Goal: Task Accomplishment & Management: Complete application form

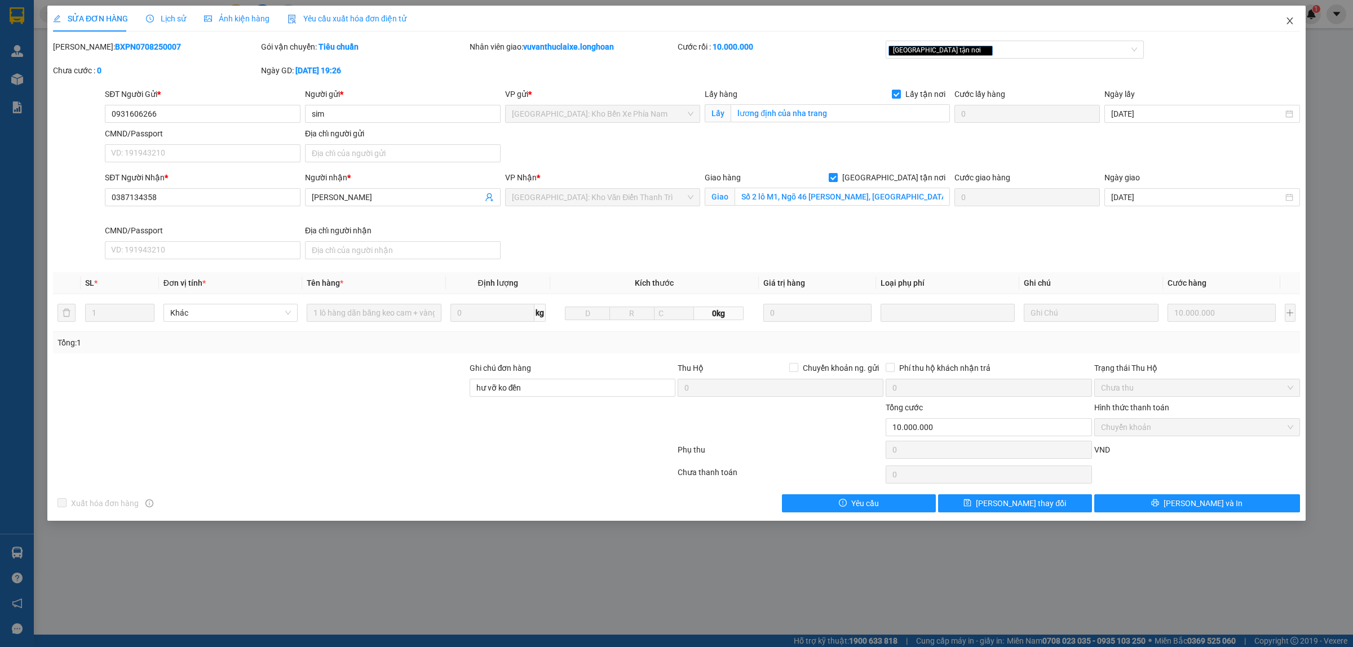
click at [1294, 21] on icon "close" at bounding box center [1290, 20] width 9 height 9
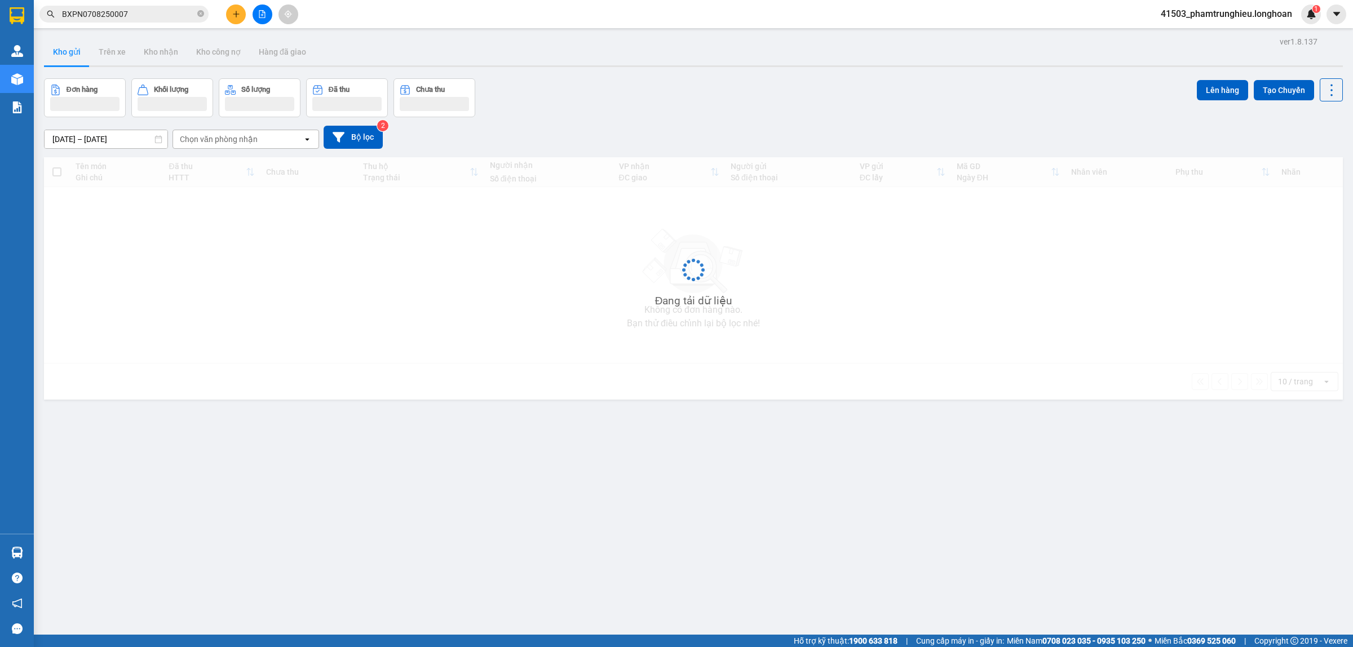
click at [148, 13] on input "BXPN0708250007" at bounding box center [128, 14] width 133 height 12
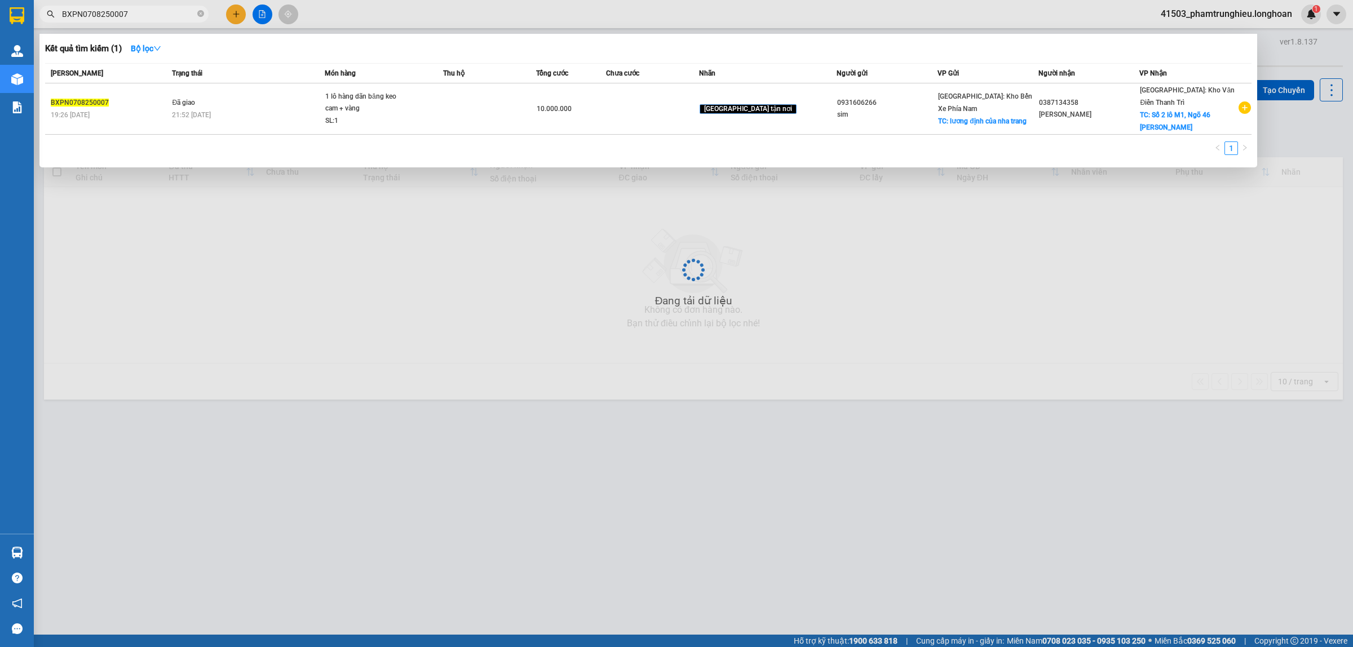
click at [148, 13] on input "BXPN0708250007" at bounding box center [128, 14] width 133 height 12
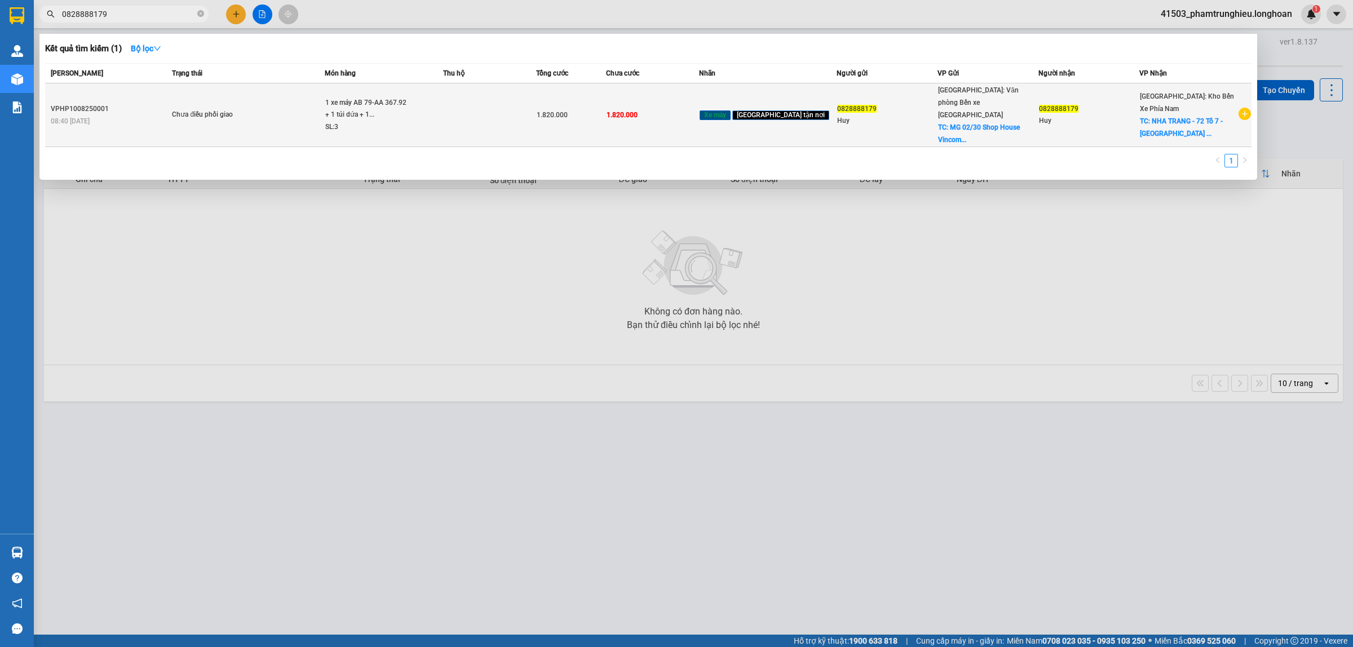
type input "0828888179"
click at [408, 110] on div "1 xe máy AB 79-AA 367.92 + 1 túi dứa + 1..." at bounding box center [367, 109] width 85 height 24
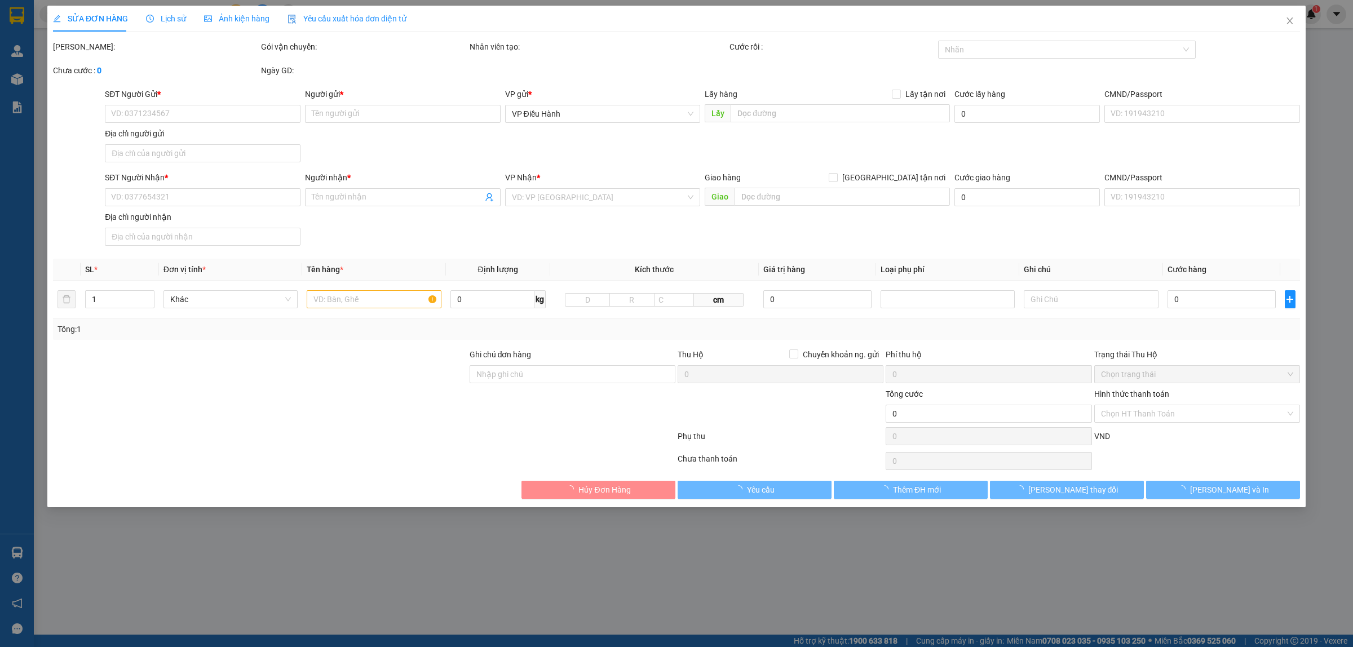
type input "0828888179"
type input "Huy"
checkbox input "true"
type input "MG 02/30 Shop House Vincom Cẩm Phả - [GEOGRAPHIC_DATA]"
type input "0828888179"
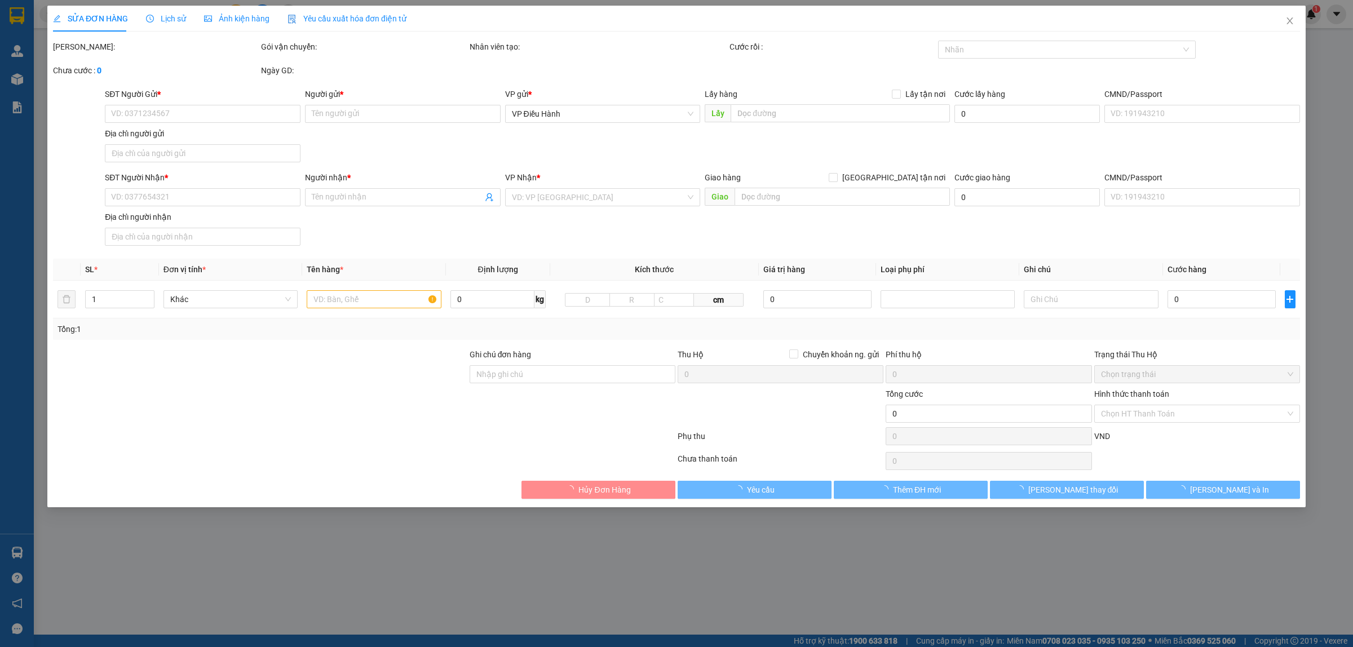
type input "Huy"
checkbox input "true"
type input "NHA TRANG - 72 Tổ 7 - Hà Ra - [GEOGRAPHIC_DATA] - [GEOGRAPHIC_DATA]"
type input "1 CHÌA KHÓA"
type input "1.820.000"
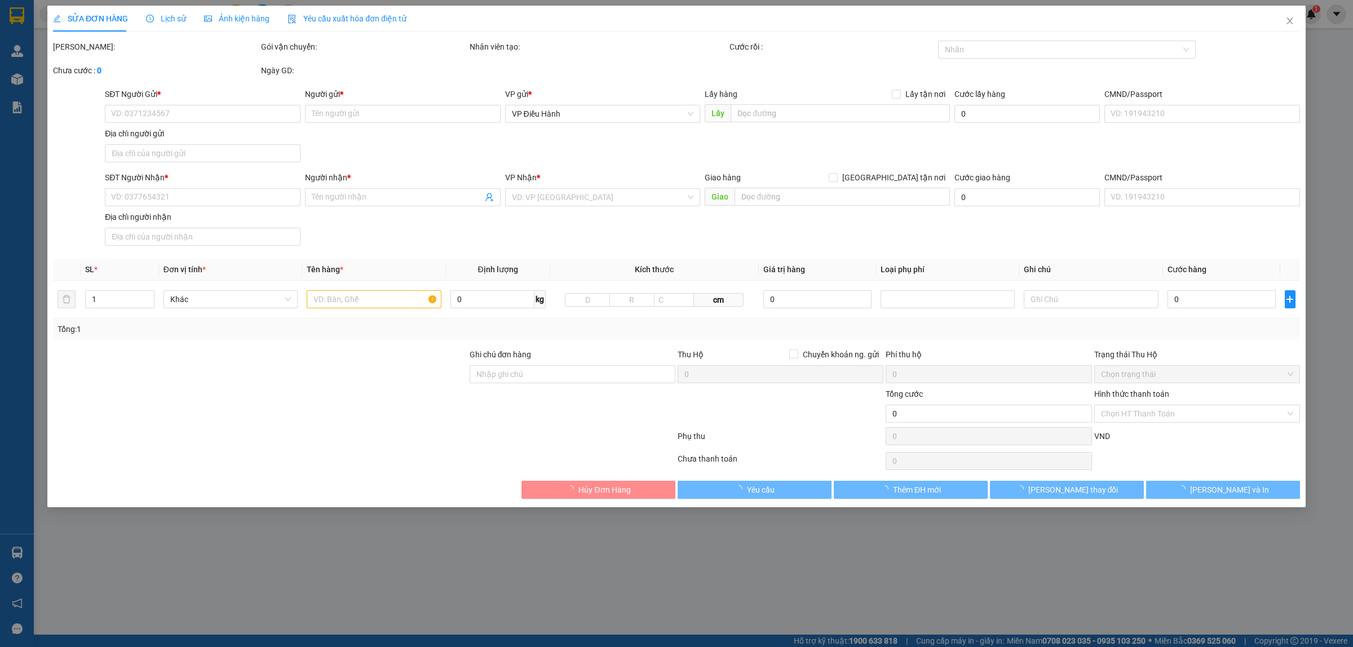
type input "1.820.000"
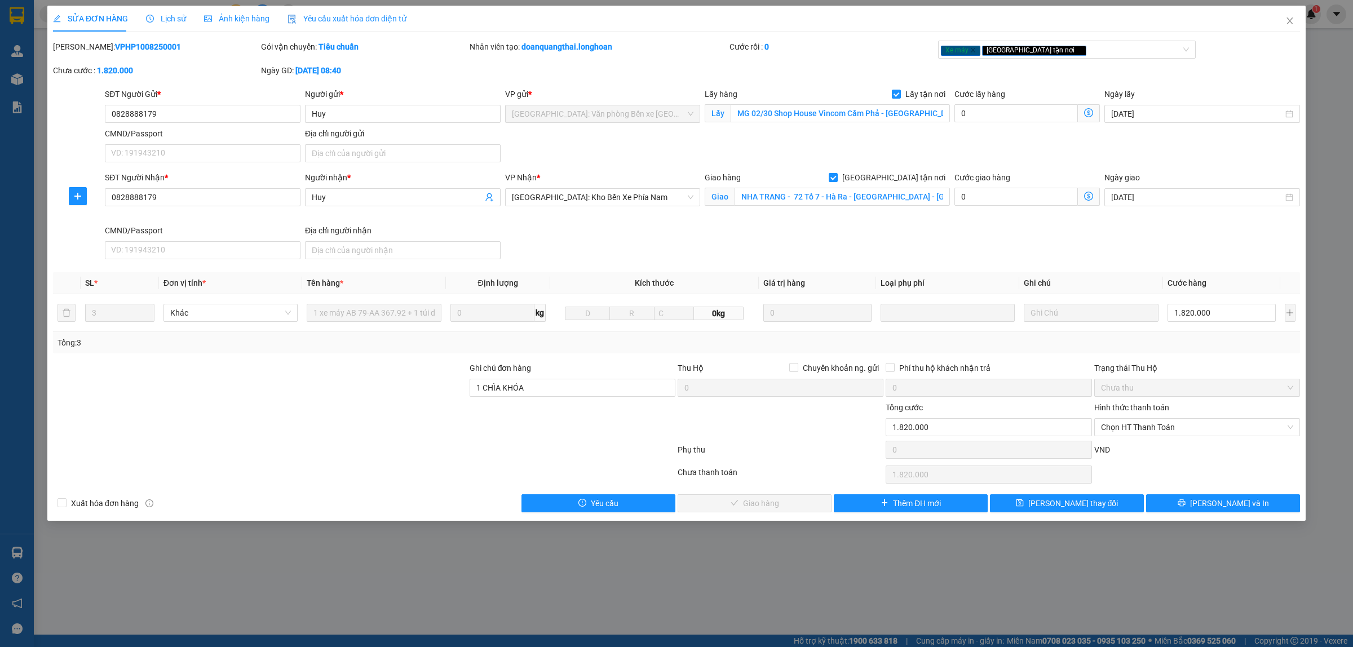
click at [156, 17] on span "Lịch sử" at bounding box center [166, 18] width 40 height 9
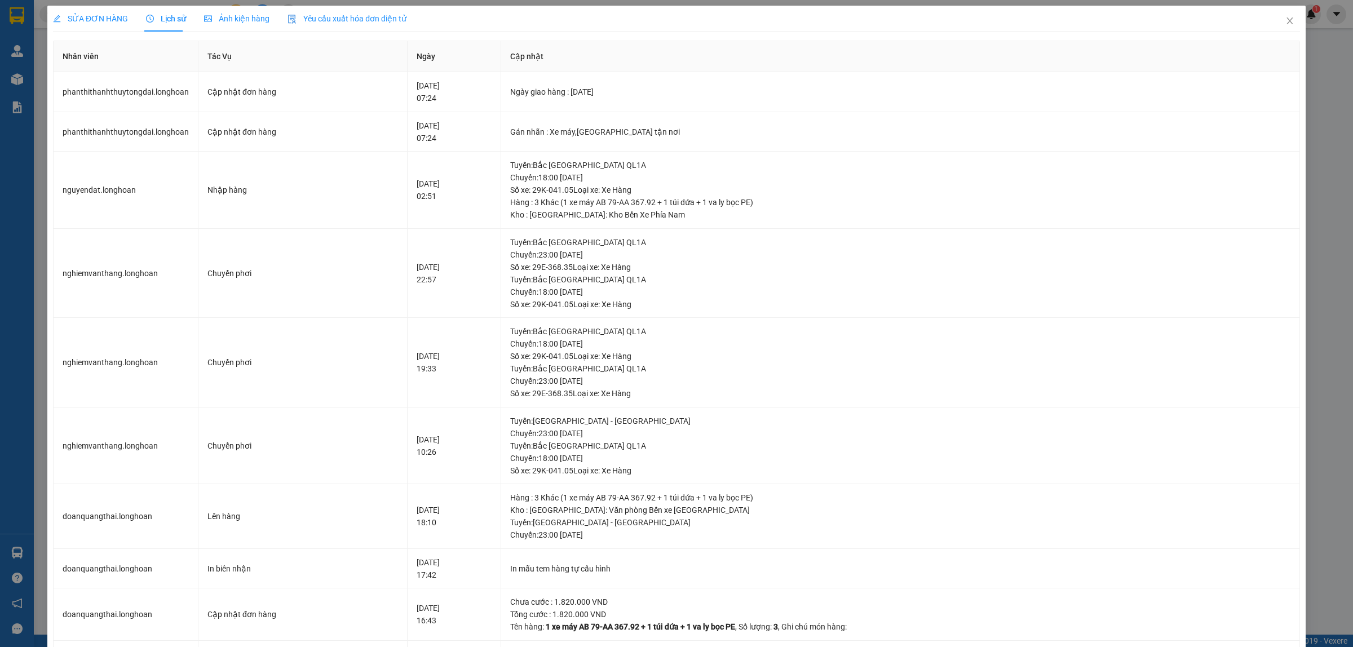
click at [108, 24] on div "SỬA ĐƠN HÀNG" at bounding box center [90, 18] width 75 height 12
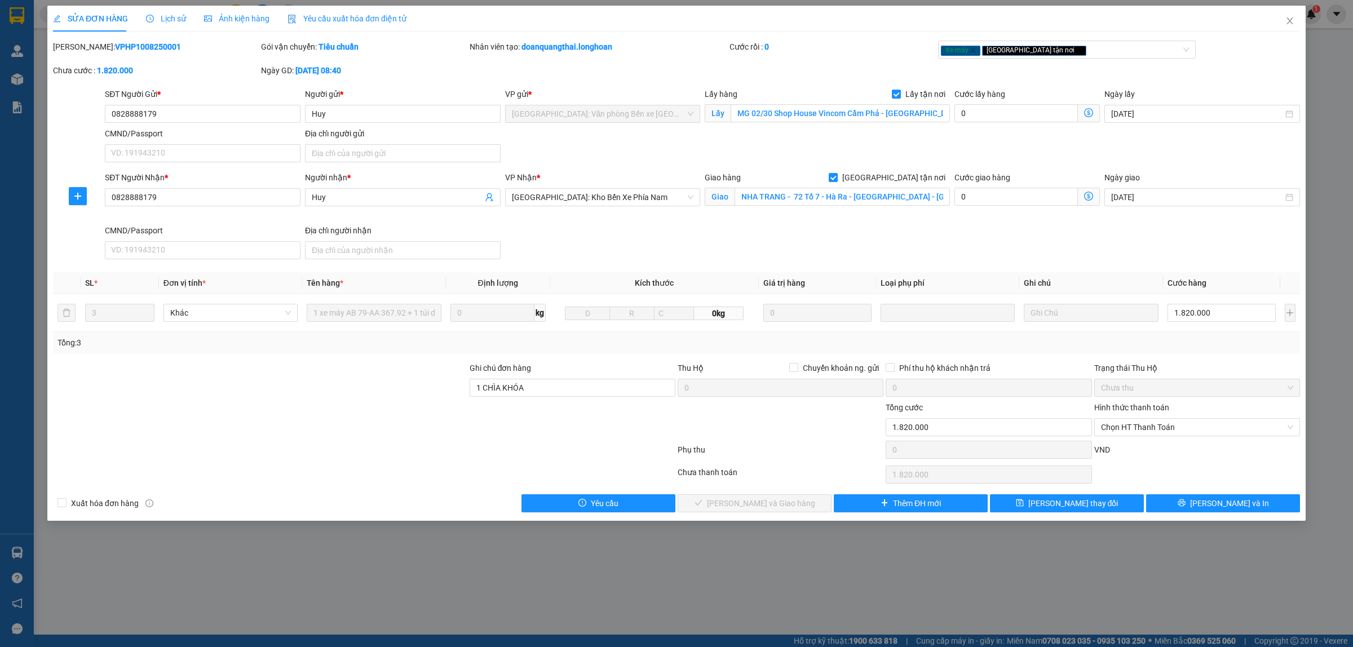
click at [161, 20] on span "Lịch sử" at bounding box center [166, 18] width 40 height 9
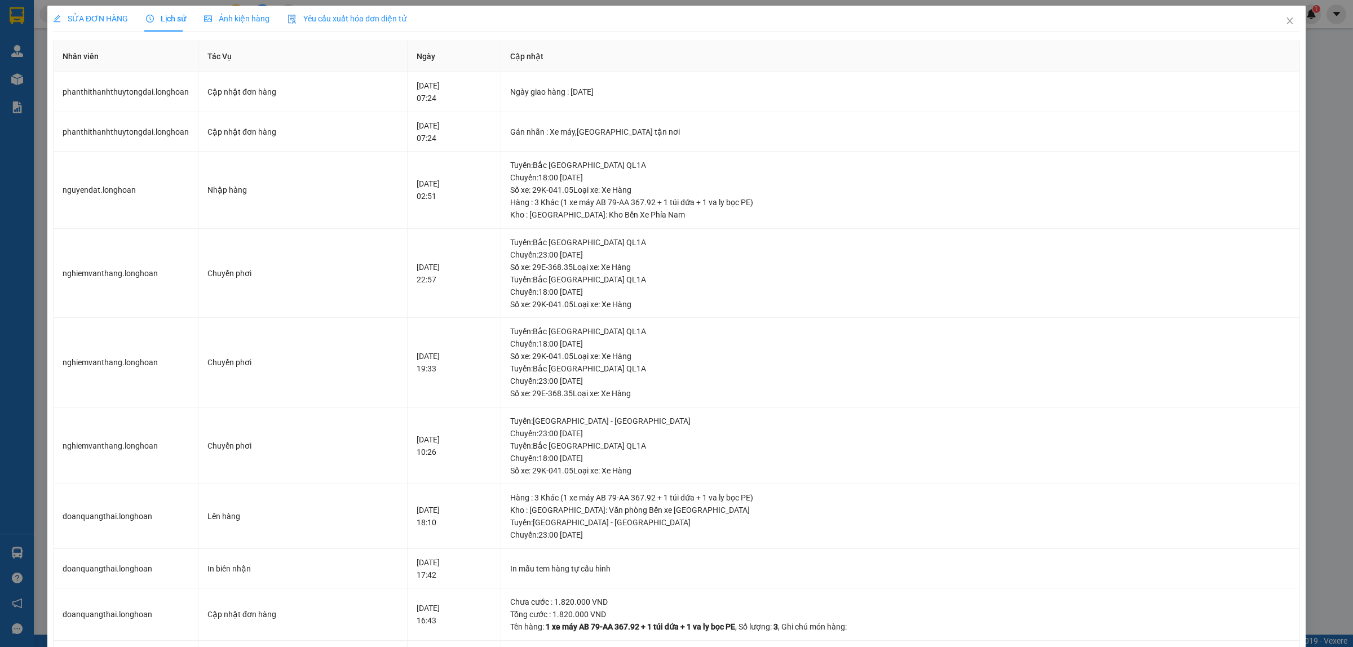
click at [100, 20] on span "SỬA ĐƠN HÀNG" at bounding box center [90, 18] width 75 height 9
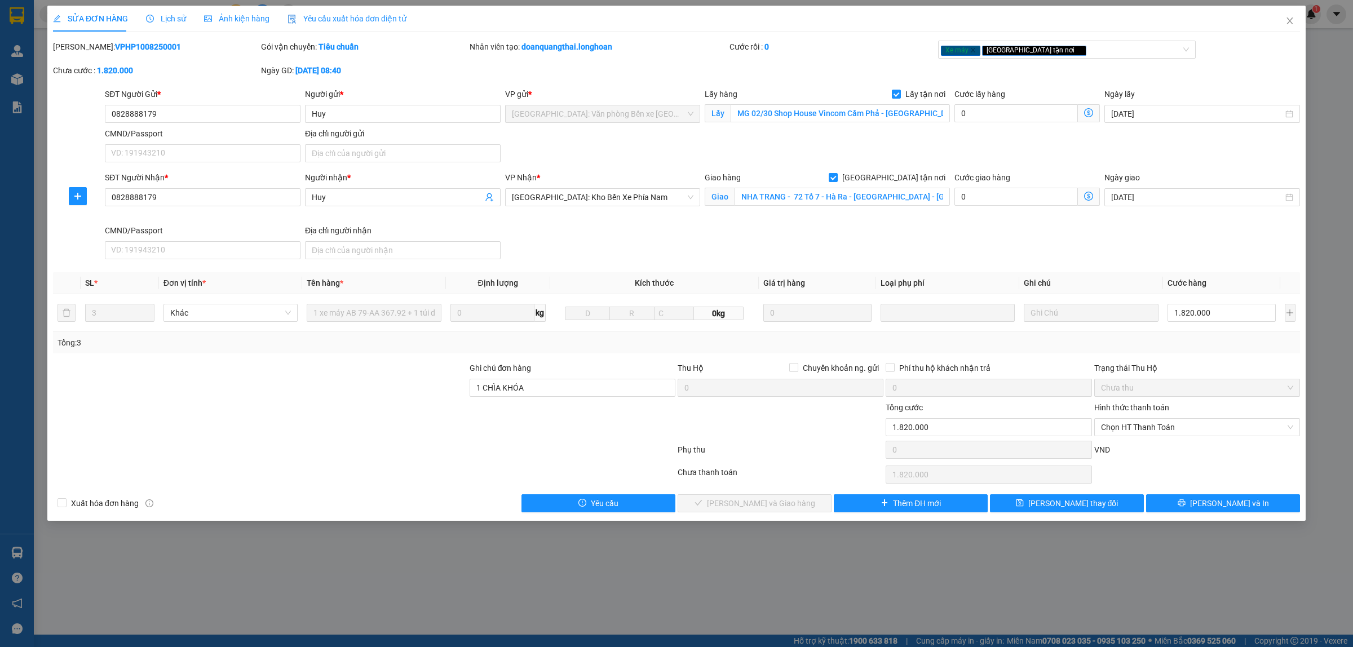
click at [176, 17] on span "Lịch sử" at bounding box center [166, 18] width 40 height 9
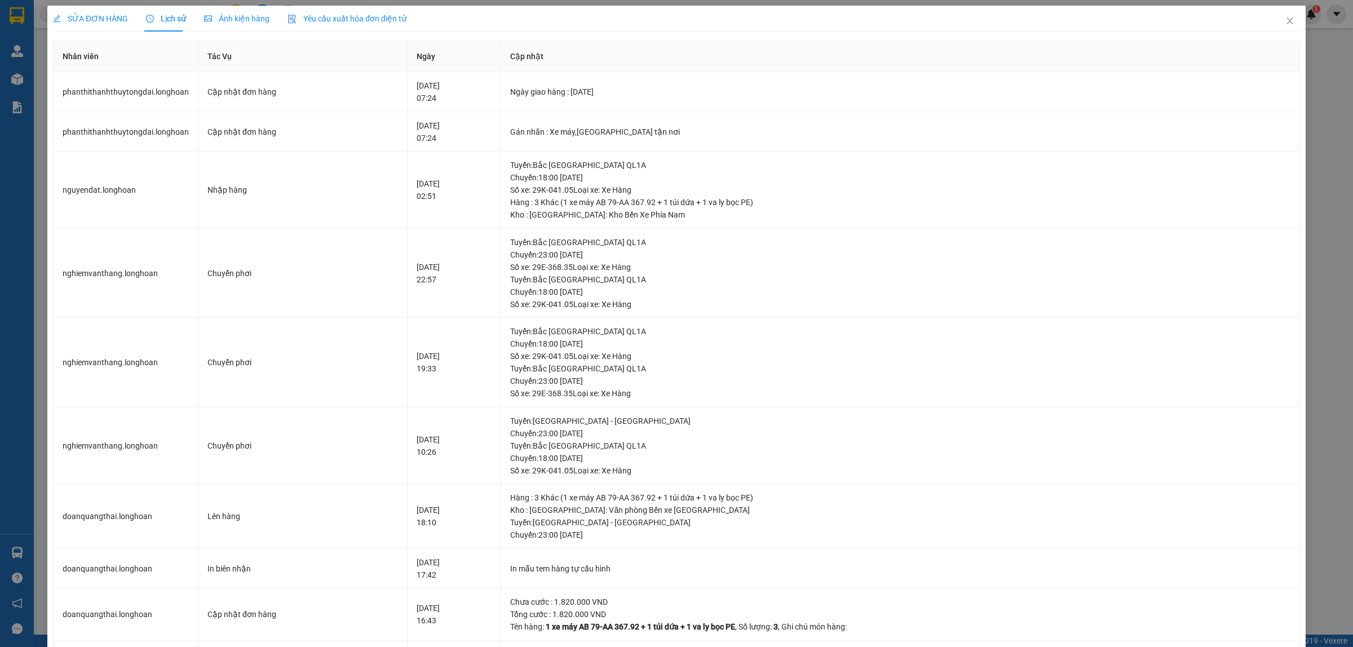
click at [94, 17] on span "SỬA ĐƠN HÀNG" at bounding box center [90, 18] width 75 height 9
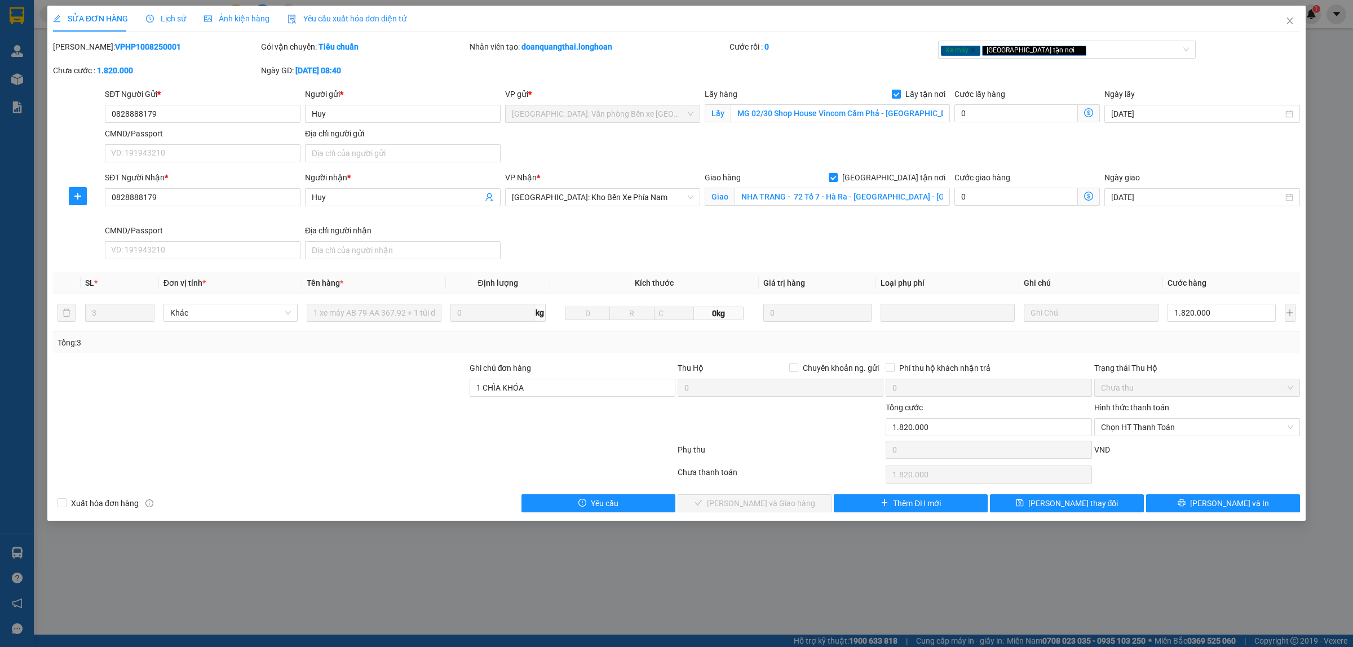
click at [1242, 492] on div "Total Paid Fee 0 Total UnPaid Fee 1.820.000 Cash Collection Total Fee Mã ĐH: VP…" at bounding box center [676, 277] width 1247 height 472
click at [1232, 504] on span "[PERSON_NAME] và In" at bounding box center [1229, 503] width 79 height 12
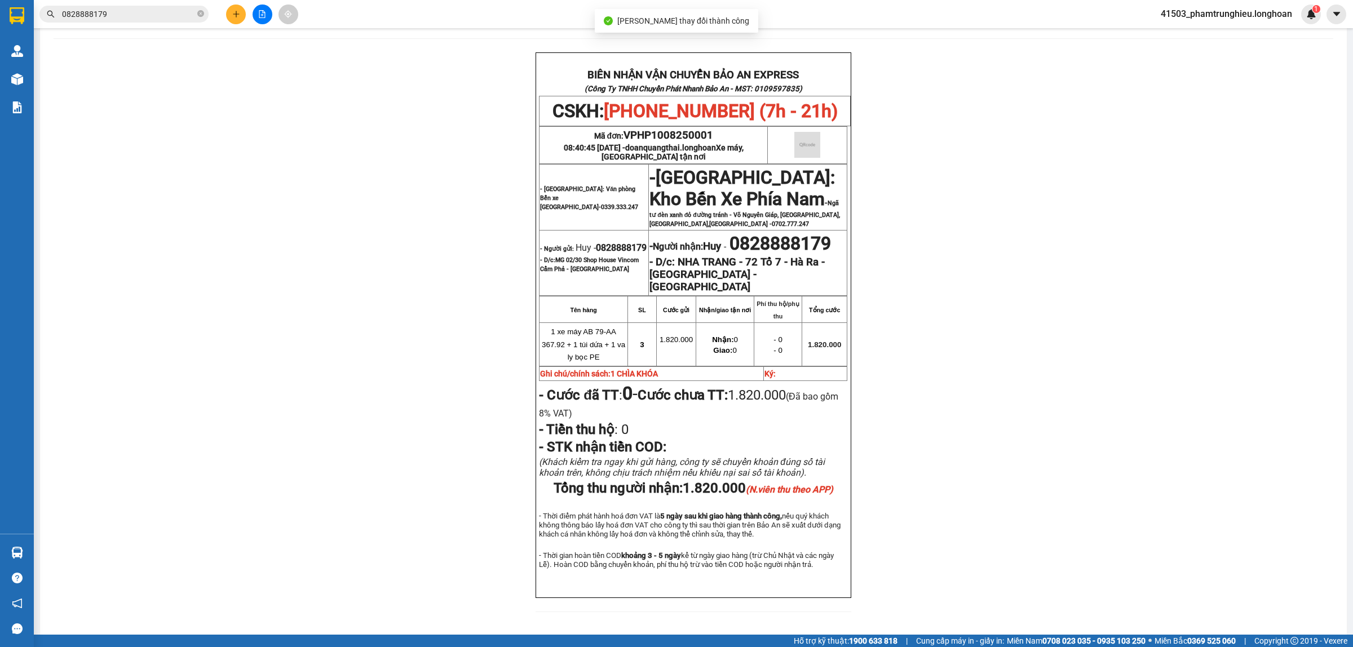
scroll to position [70, 0]
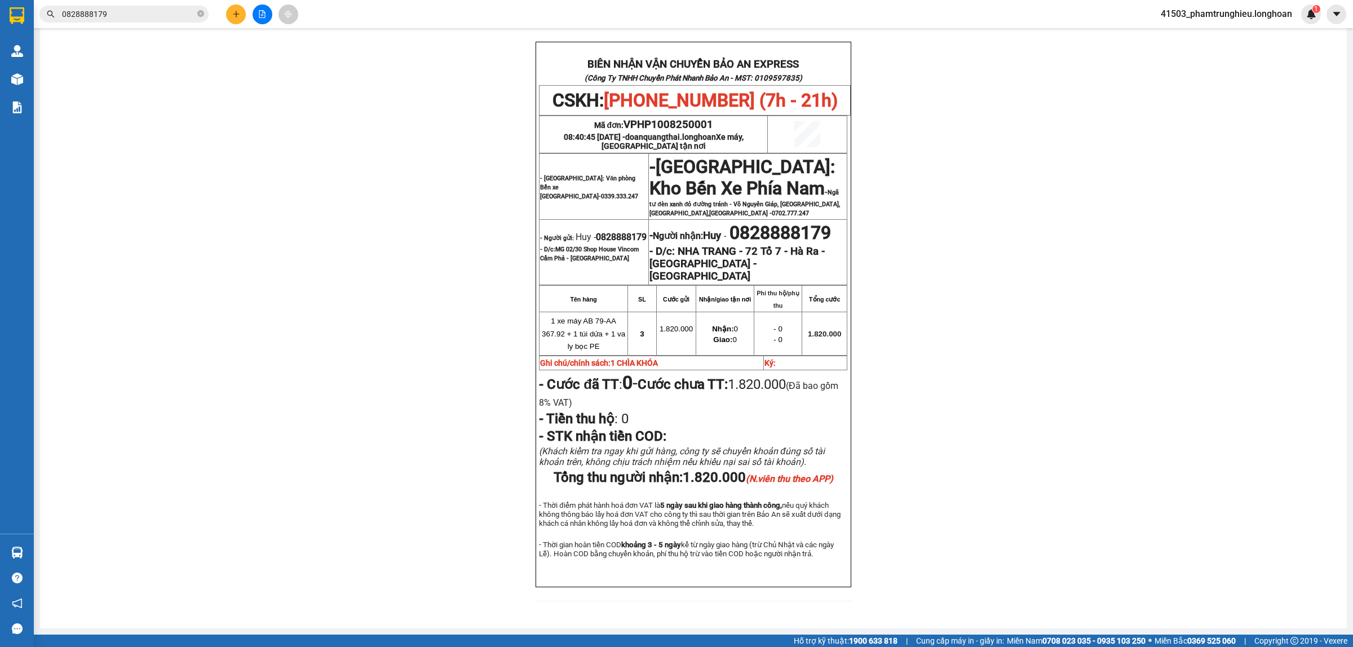
click at [142, 13] on input "0828888179" at bounding box center [128, 14] width 133 height 12
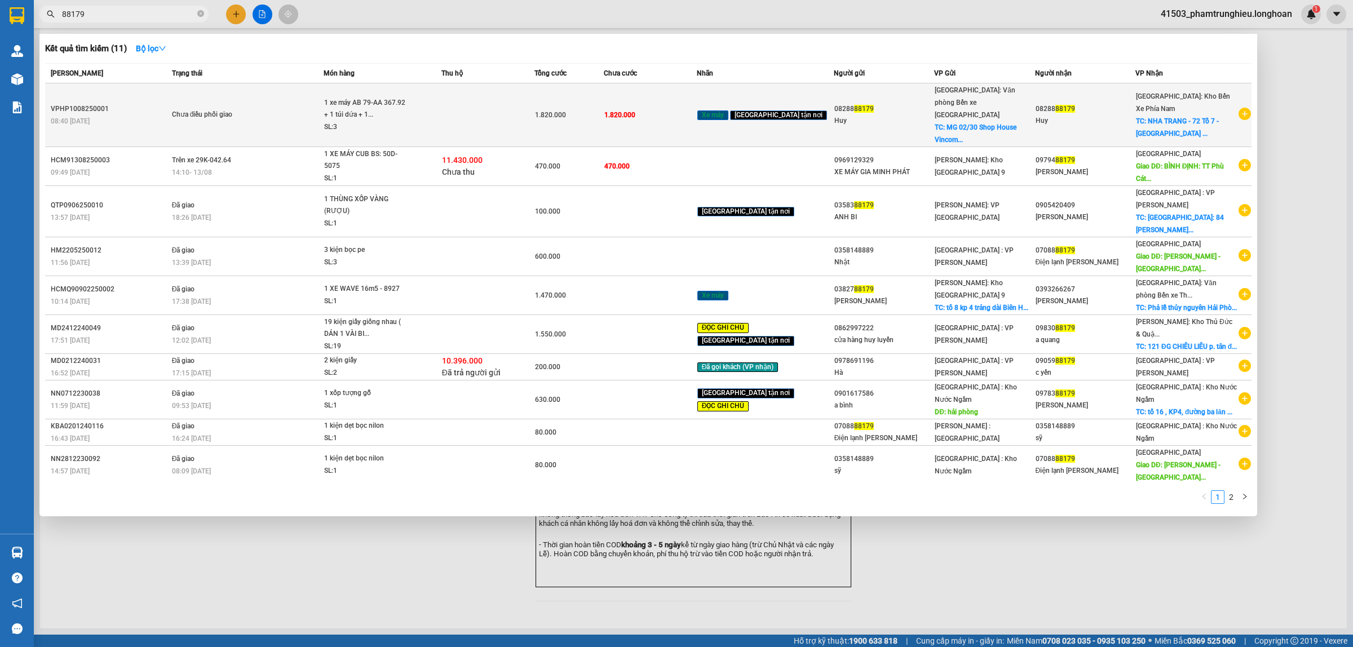
type input "88179"
click at [333, 108] on div "1 xe máy AB 79-AA 367.92 + 1 túi dứa + 1..." at bounding box center [366, 109] width 85 height 24
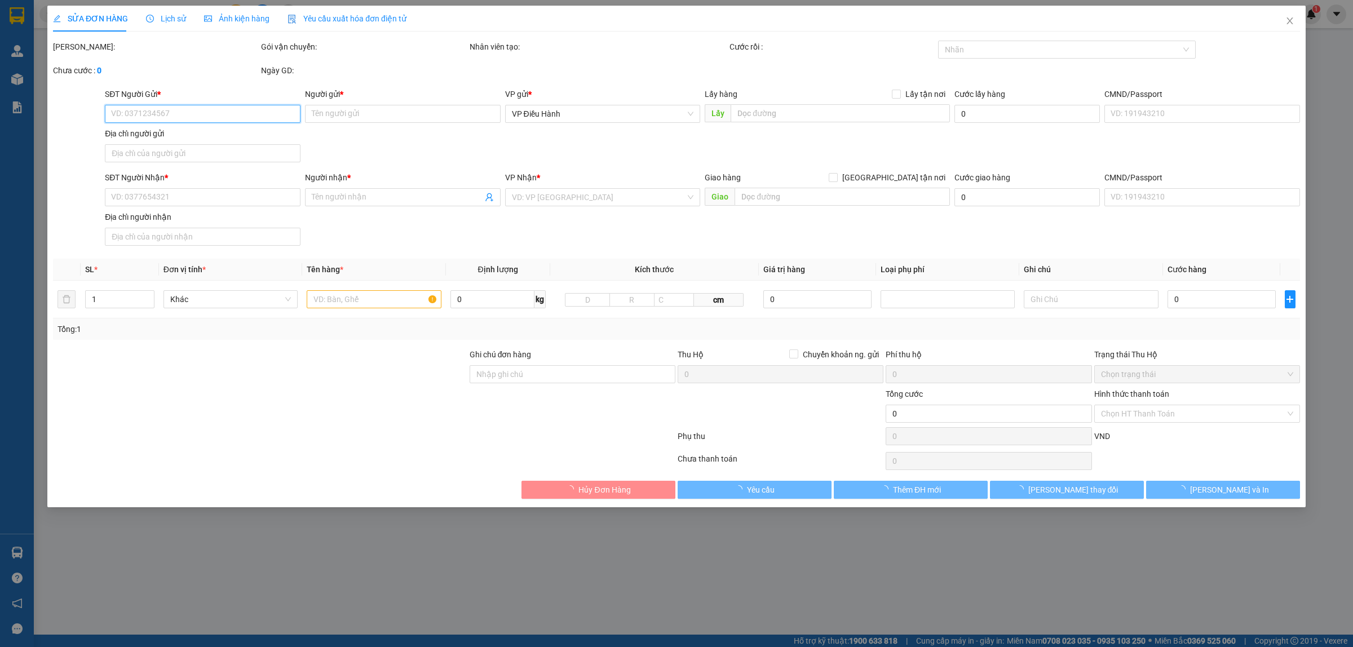
type input "0828888179"
type input "Huy"
checkbox input "true"
type input "MG 02/30 Shop House Vincom Cẩm Phả - [GEOGRAPHIC_DATA]"
type input "0828888179"
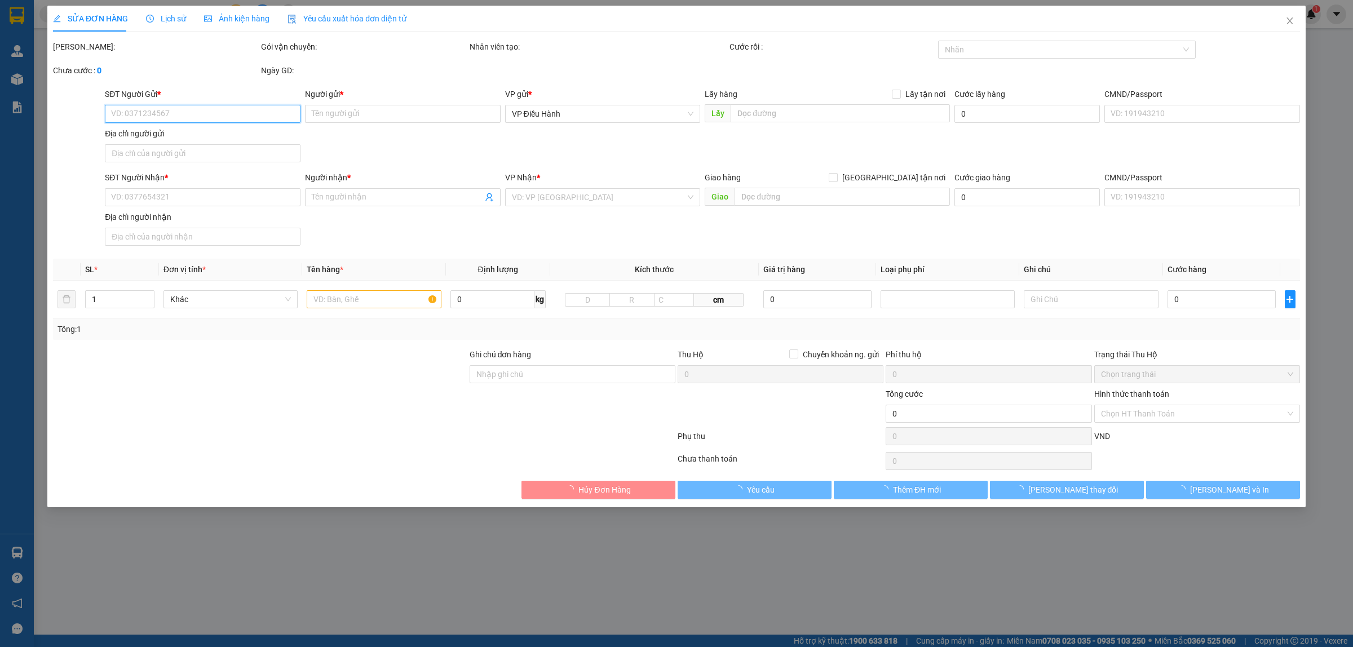
type input "Huy"
checkbox input "true"
type input "NHA TRANG - 72 Tổ 7 - Hà Ra - [GEOGRAPHIC_DATA] - [GEOGRAPHIC_DATA]"
type input "1 CHÌA KHÓA"
type input "1.820.000"
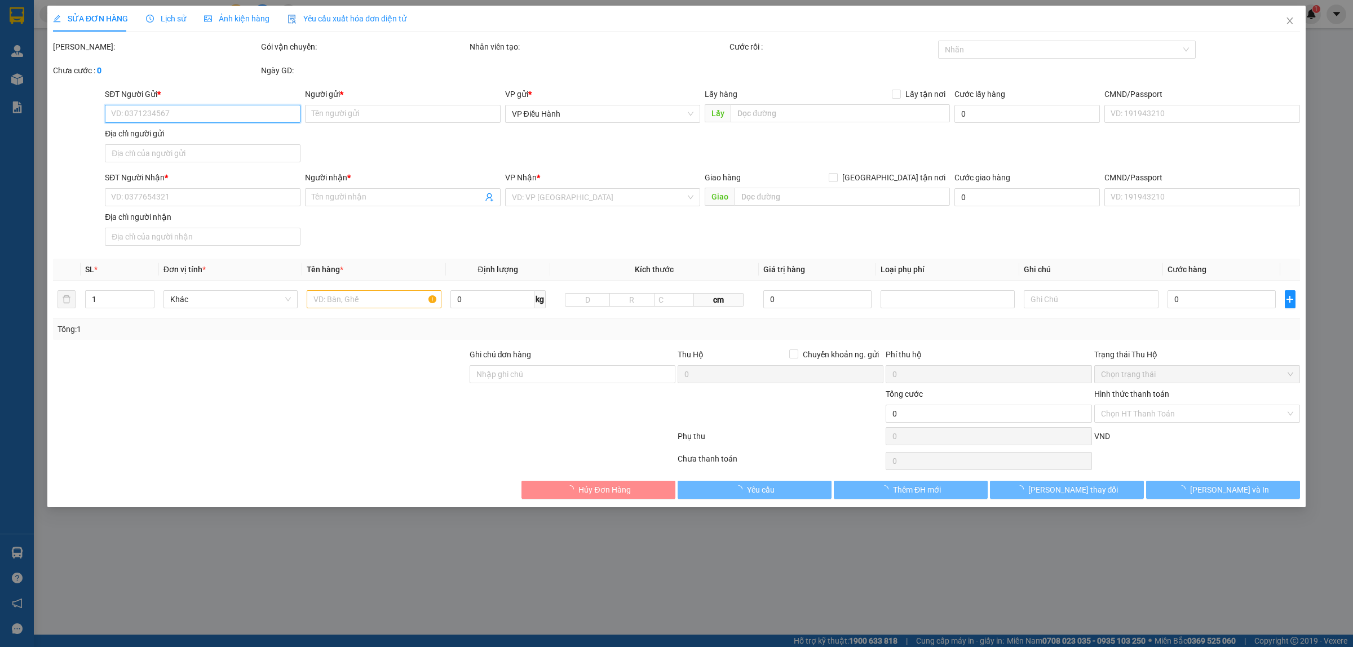
type input "1.820.000"
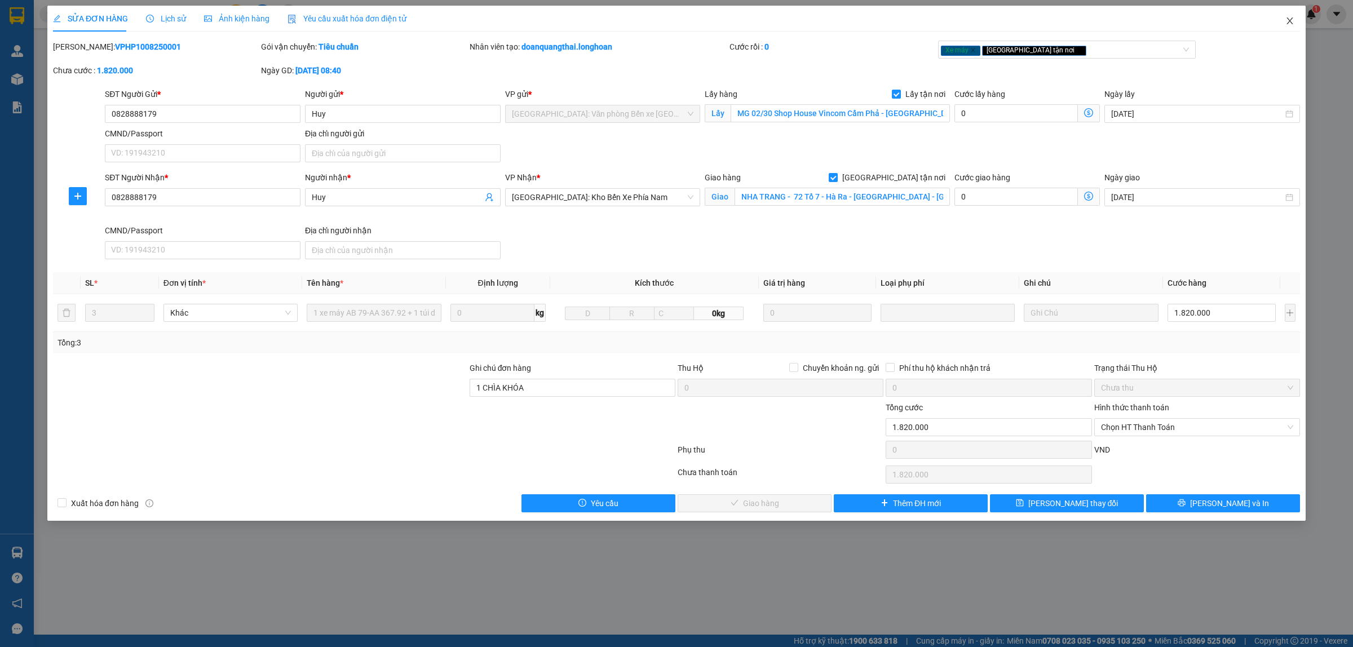
click at [1292, 23] on icon "close" at bounding box center [1290, 20] width 6 height 7
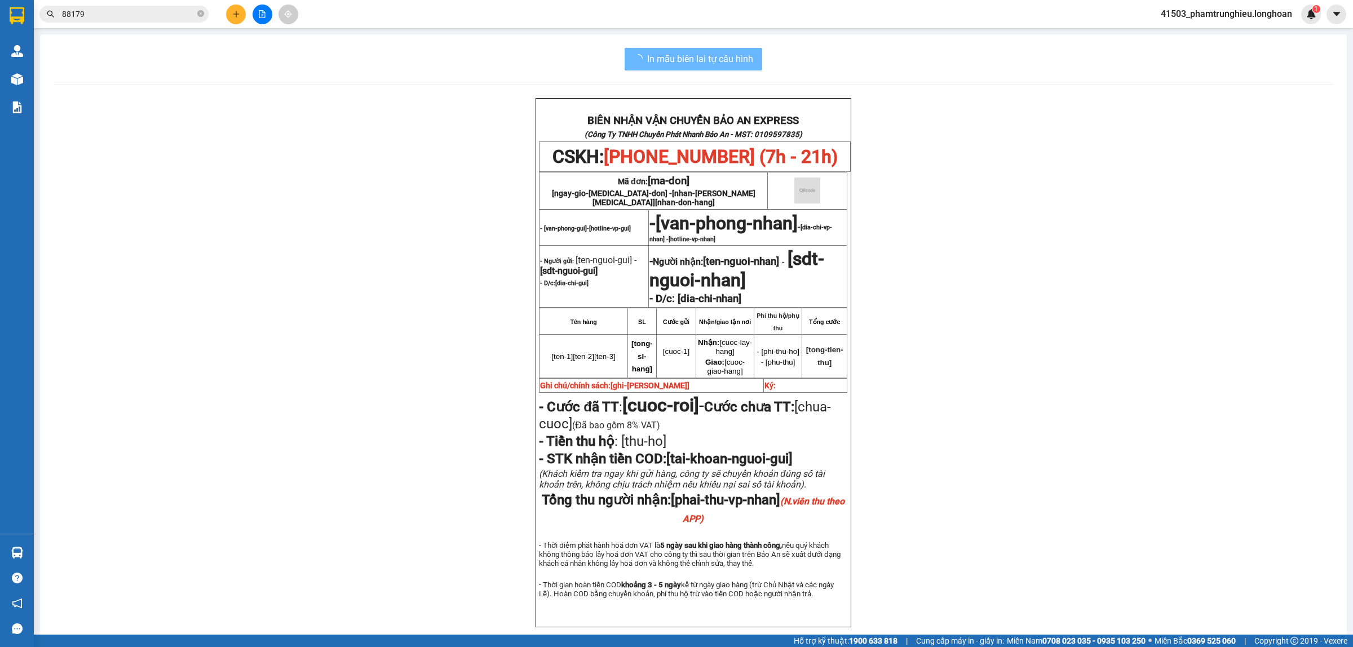
click at [133, 16] on input "88179" at bounding box center [128, 14] width 133 height 12
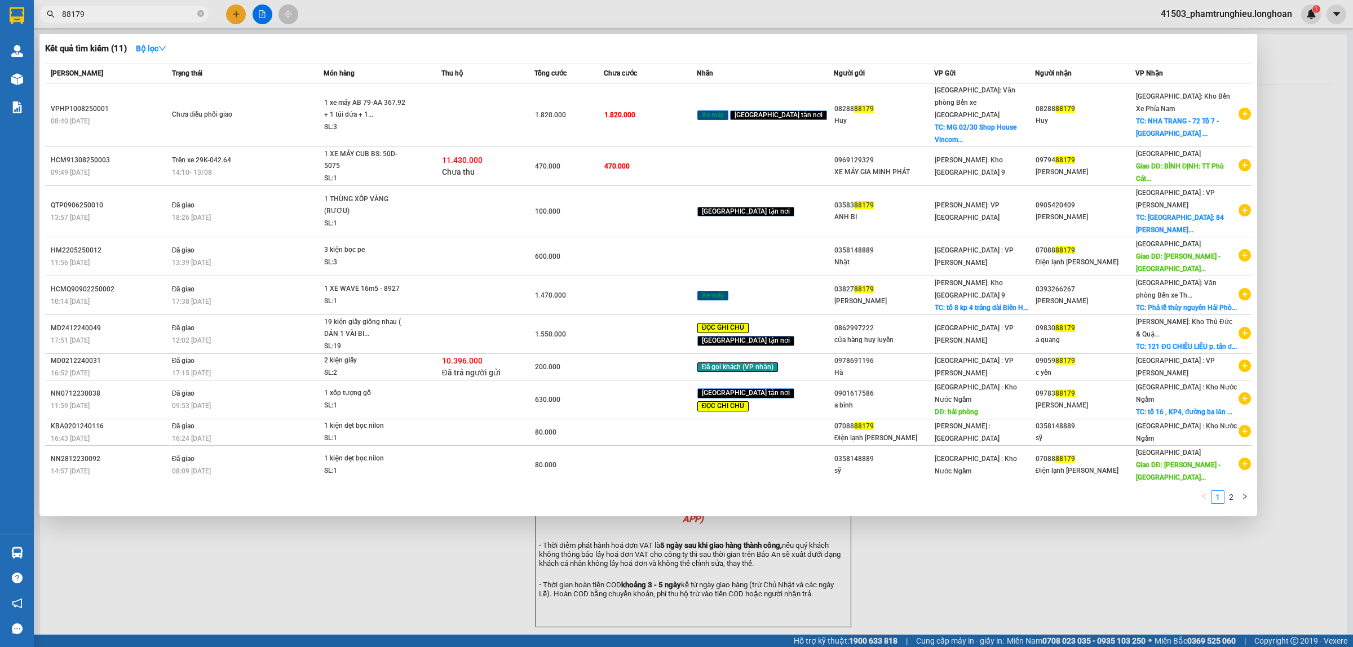
click at [133, 16] on input "88179" at bounding box center [128, 14] width 133 height 12
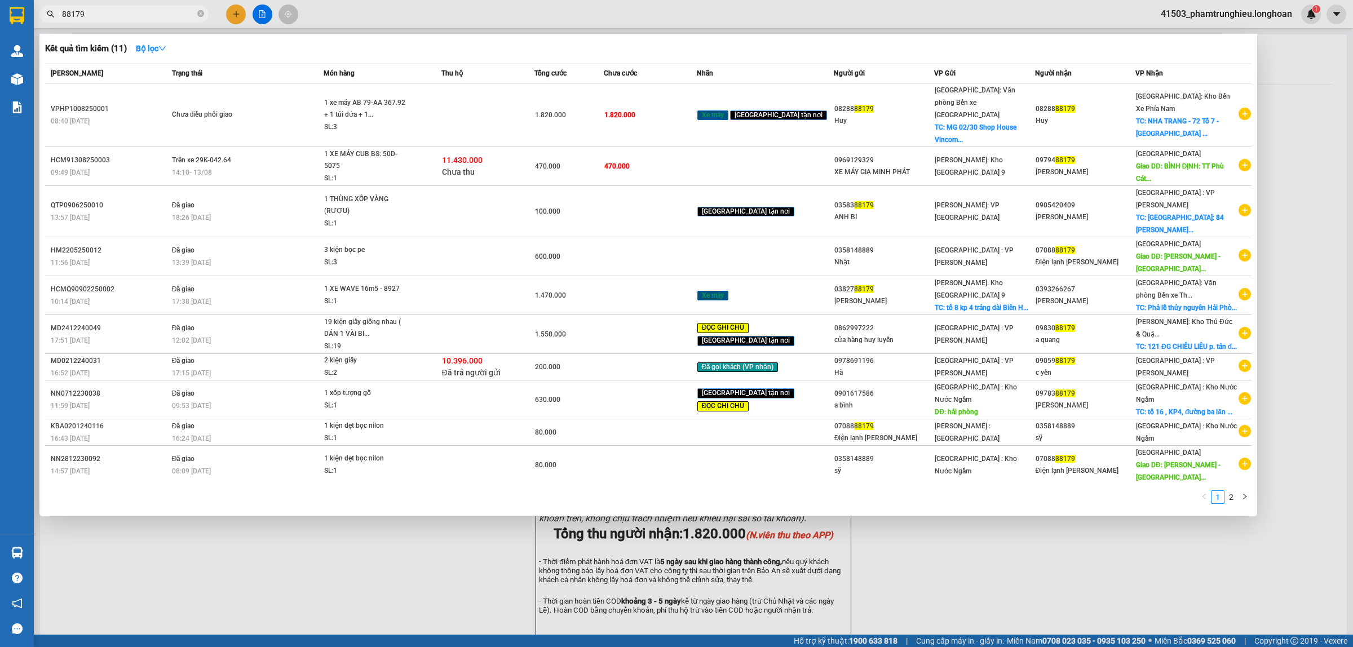
paste input "0978116688"
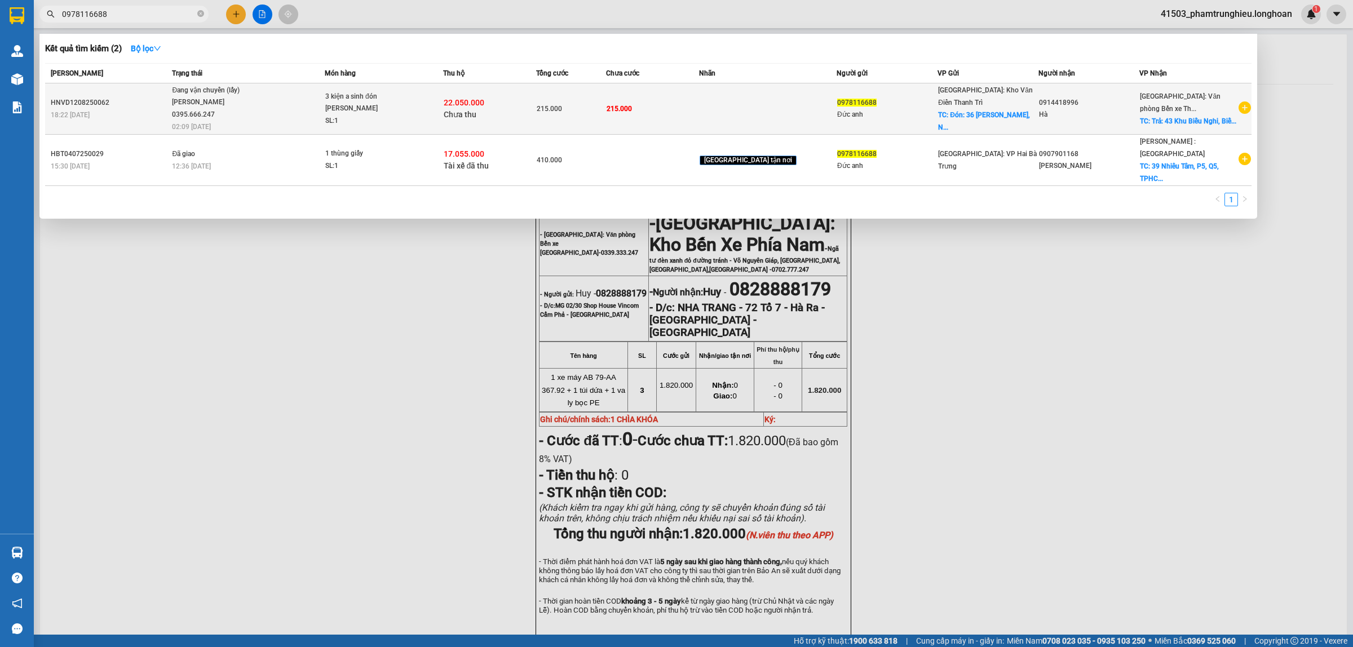
type input "0978116688"
click at [357, 106] on div "3 kiện a sinh đón [PERSON_NAME]" at bounding box center [367, 103] width 85 height 24
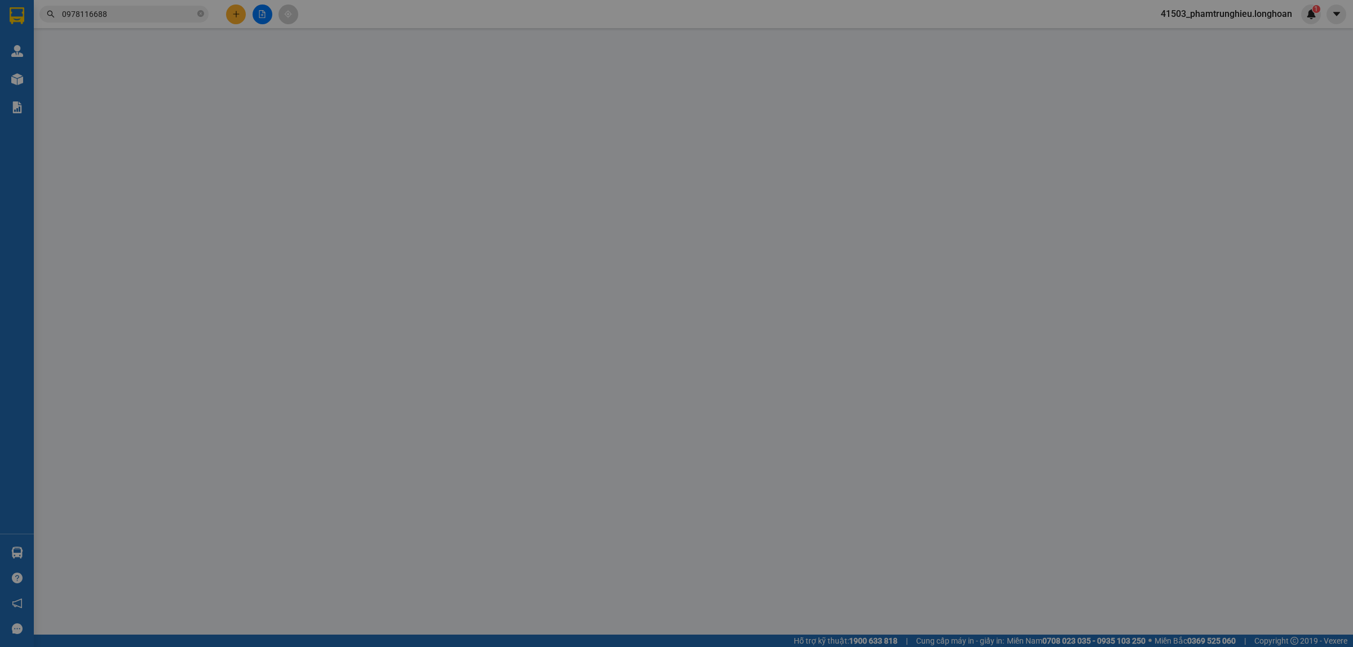
type input "0978116688"
type input "Đức anh"
checkbox input "true"
type input "Đón: 36 [PERSON_NAME], [PERSON_NAME], Hai Bà Trưng, [GEOGRAPHIC_DATA], [GEOGRAP…"
type input "0914418996"
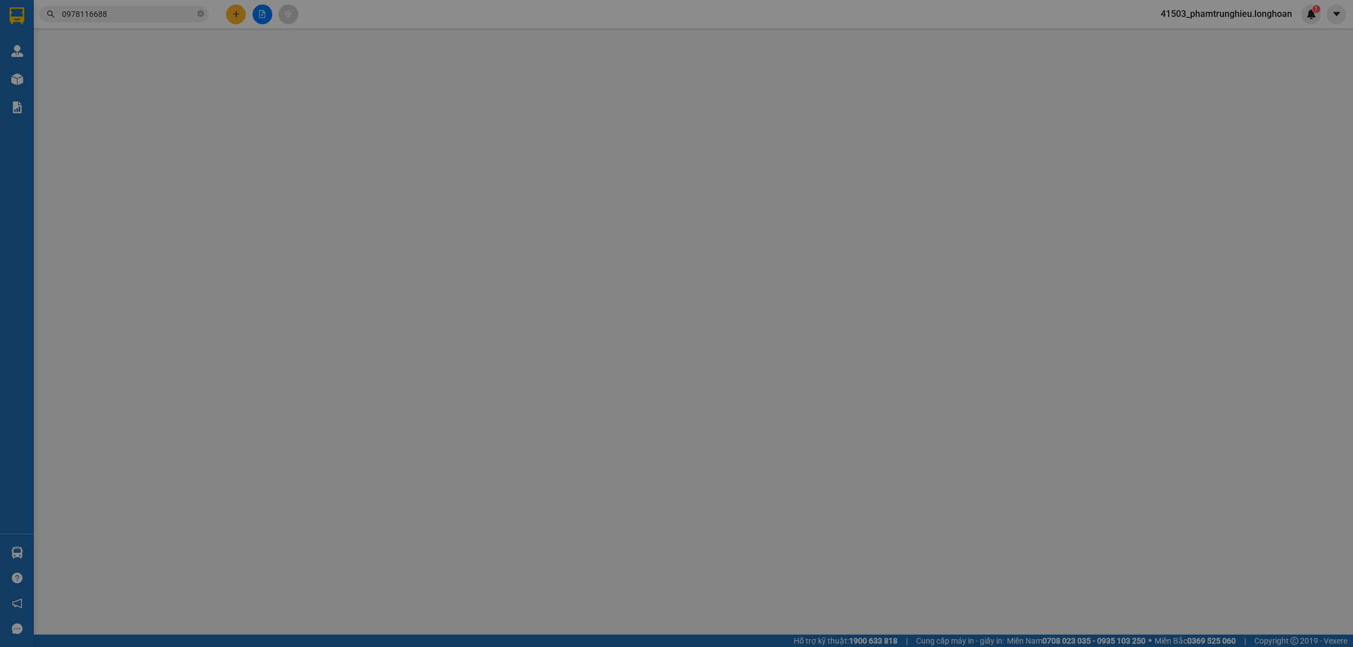
type input "Hà"
checkbox input "true"
type input "Trả: 43 Khu Biểu Nghi, [GEOGRAPHIC_DATA], [GEOGRAPHIC_DATA], [GEOGRAPHIC_DATA],…"
type input "215.000"
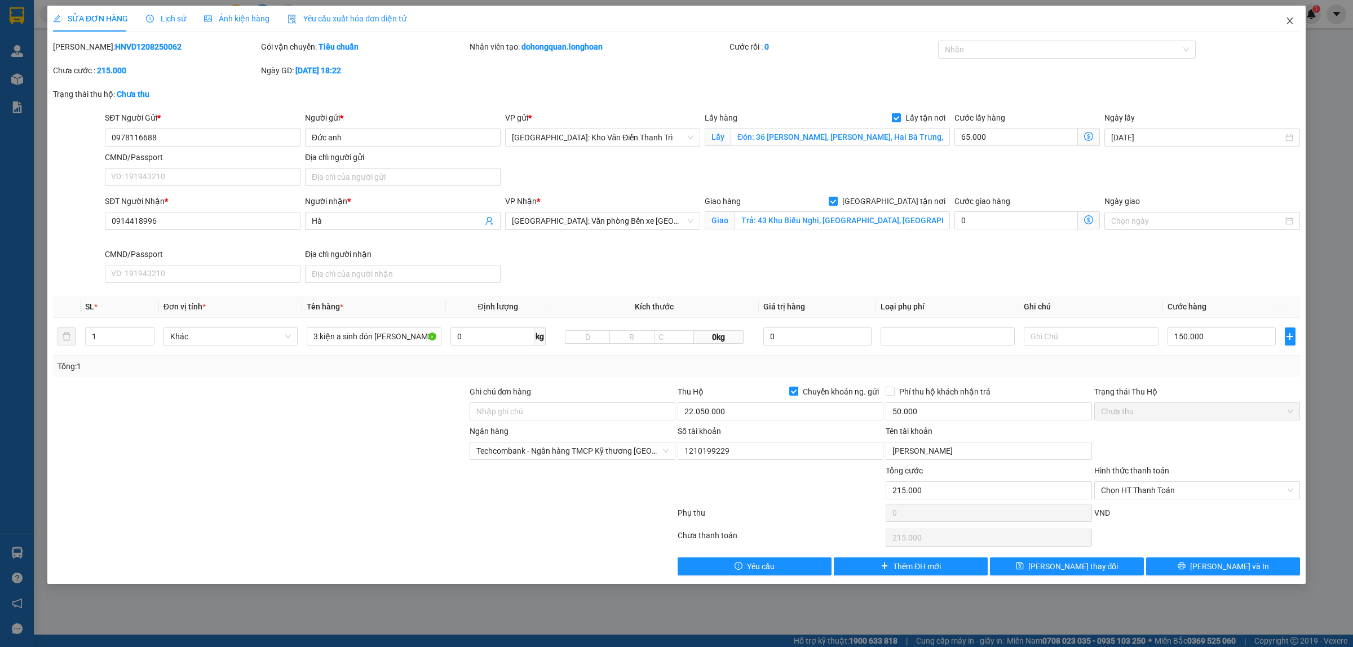
click at [1284, 21] on span "Close" at bounding box center [1290, 22] width 32 height 32
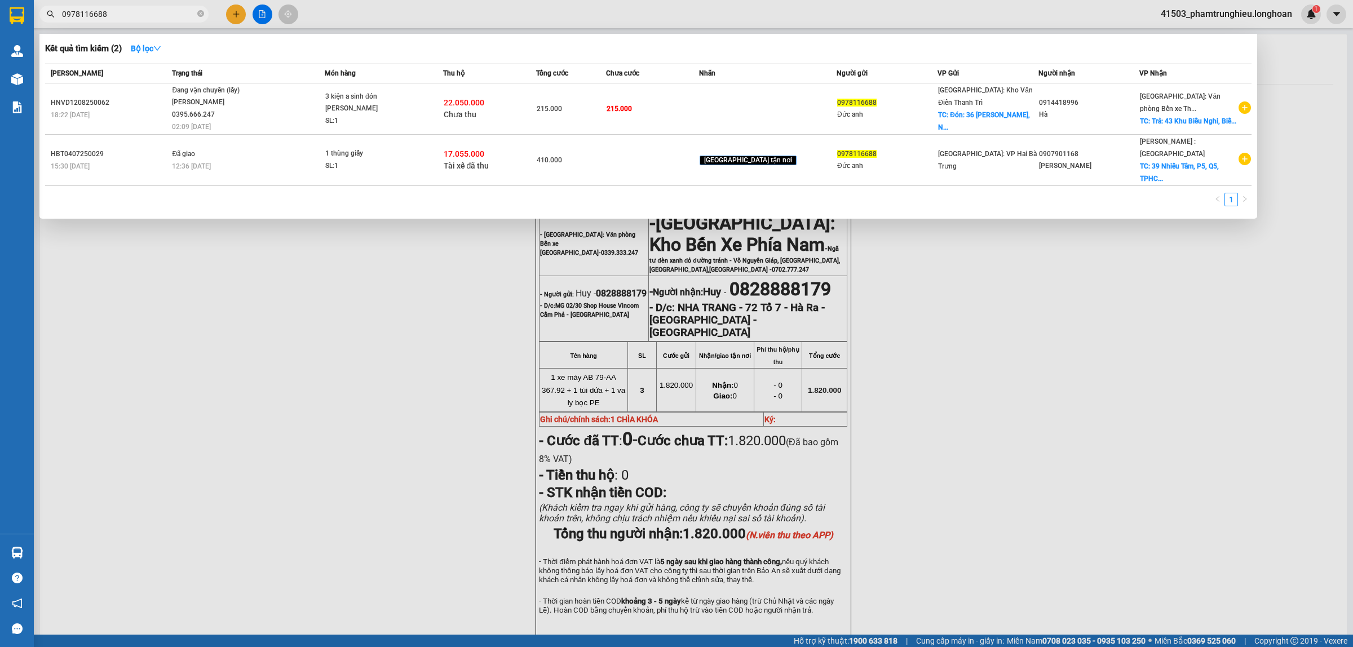
click at [162, 15] on input "0978116688" at bounding box center [128, 14] width 133 height 12
paste input "HNVD0408250041"
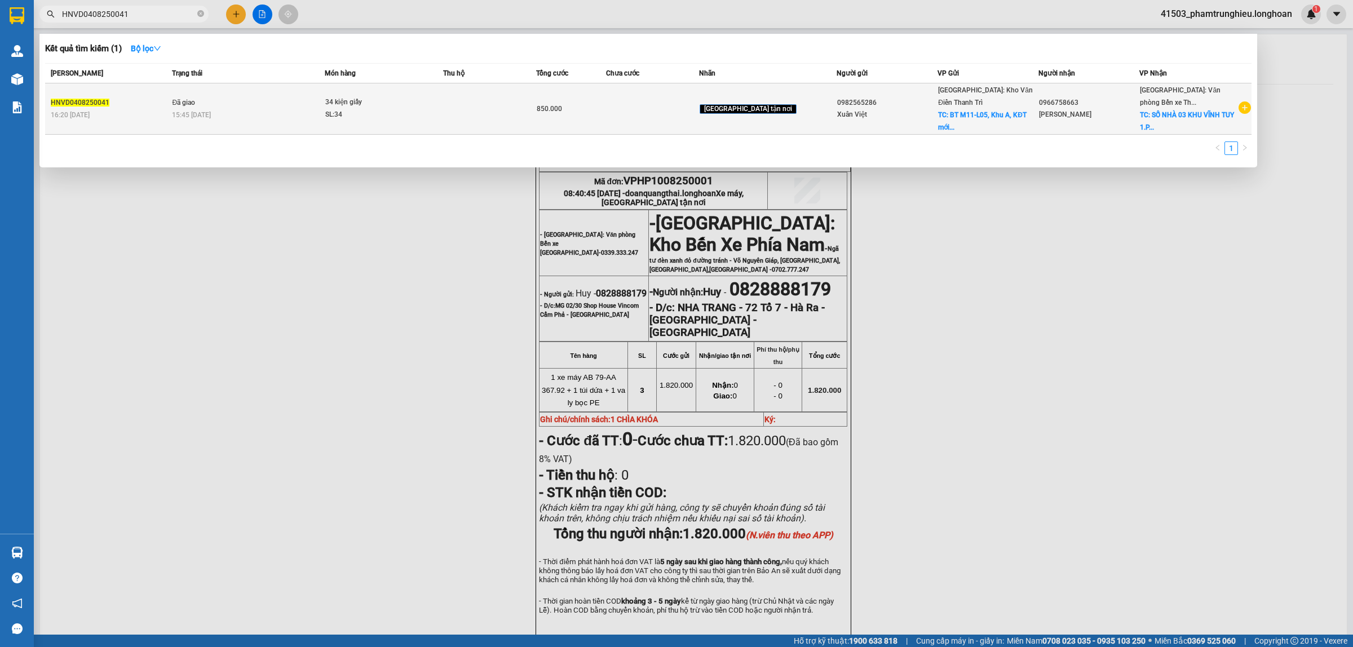
type input "HNVD0408250041"
click at [301, 116] on div "15:45 [DATE]" at bounding box center [248, 115] width 152 height 12
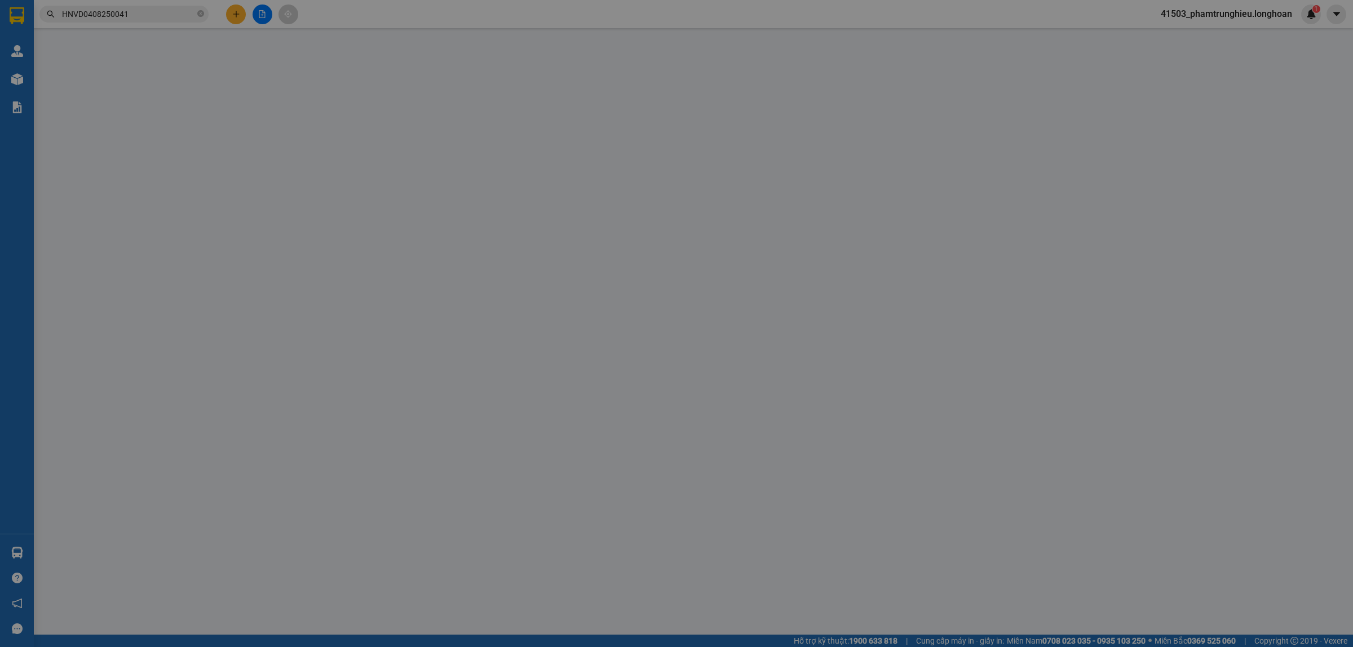
type input "0982565286"
type input "Xuân Việt"
checkbox input "true"
type input "BT M11-L05, Khu A, KĐT mới [GEOGRAPHIC_DATA], [GEOGRAPHIC_DATA], [GEOGRAPHIC_DA…"
type input "100.000"
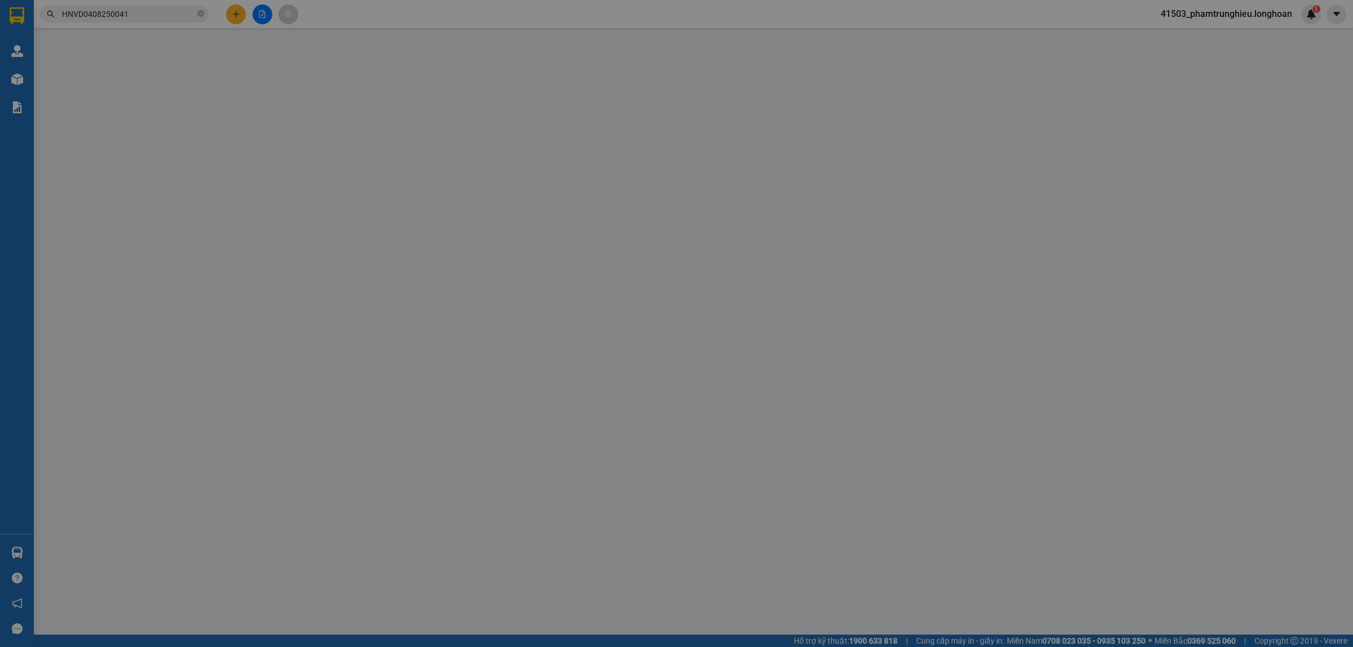
type input "0966758663"
type input "[PERSON_NAME]"
checkbox input "true"
type input "SỐ NHÀ 03 KHU VĨNH TUY 1.PHƯỜNG [GEOGRAPHIC_DATA][GEOGRAPHIC_DATA]."
type input "850.000"
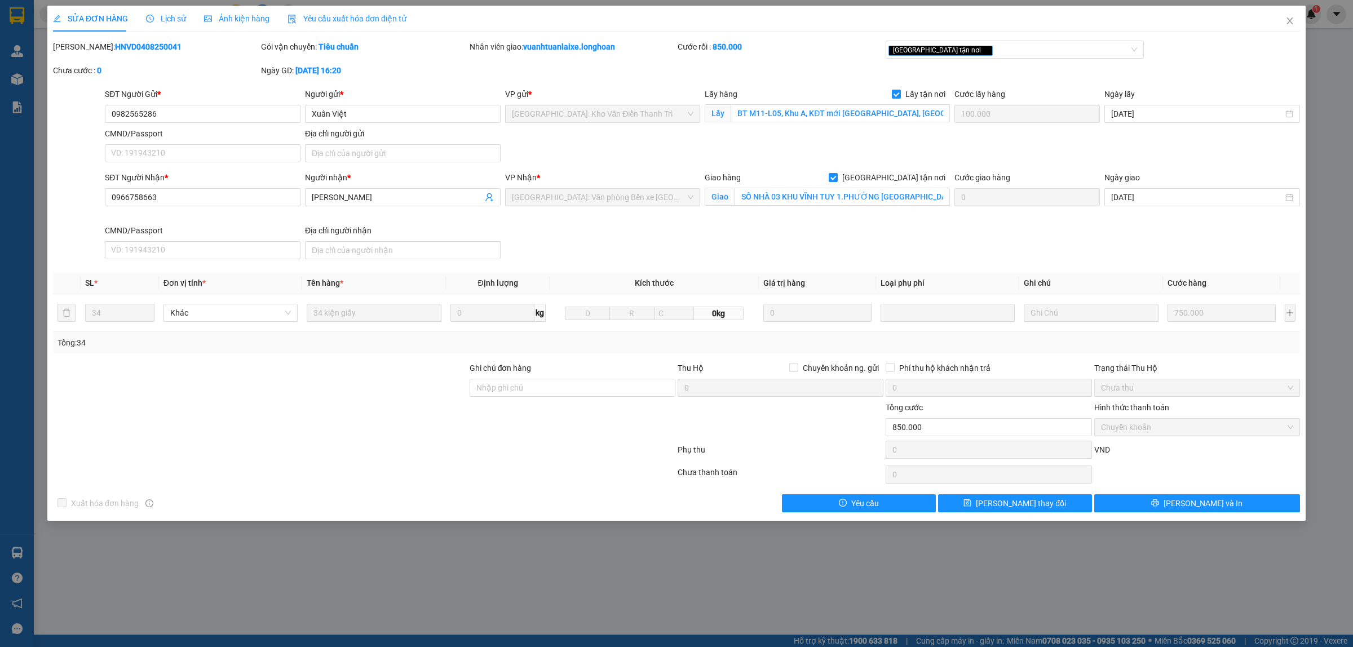
click at [165, 21] on span "Lịch sử" at bounding box center [166, 18] width 40 height 9
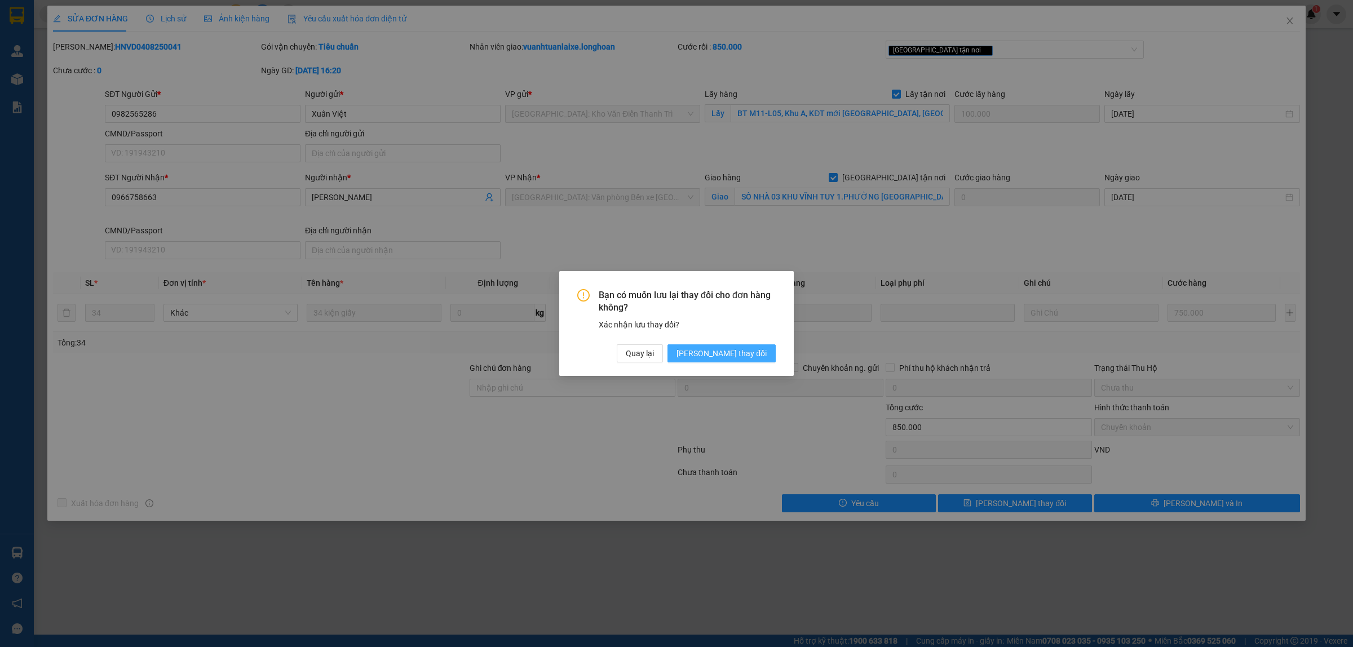
click at [749, 350] on span "[PERSON_NAME] thay đổi" at bounding box center [722, 353] width 90 height 12
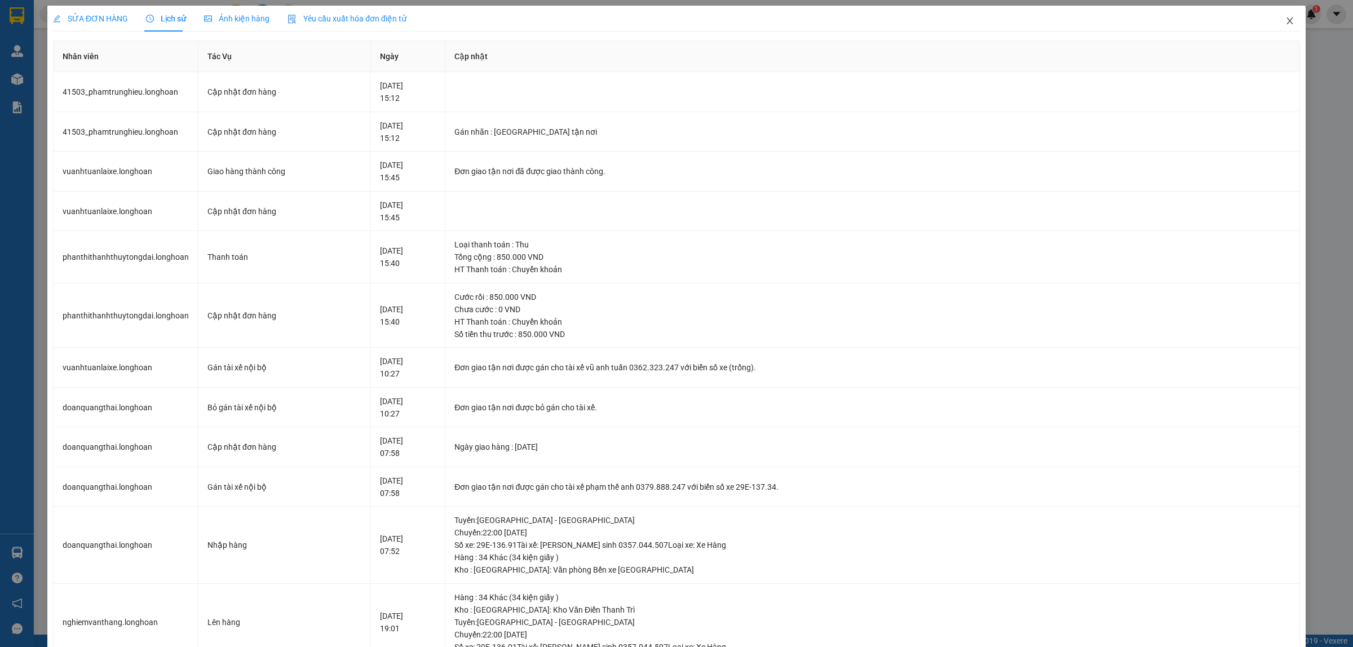
click at [1287, 18] on icon "close" at bounding box center [1290, 20] width 6 height 7
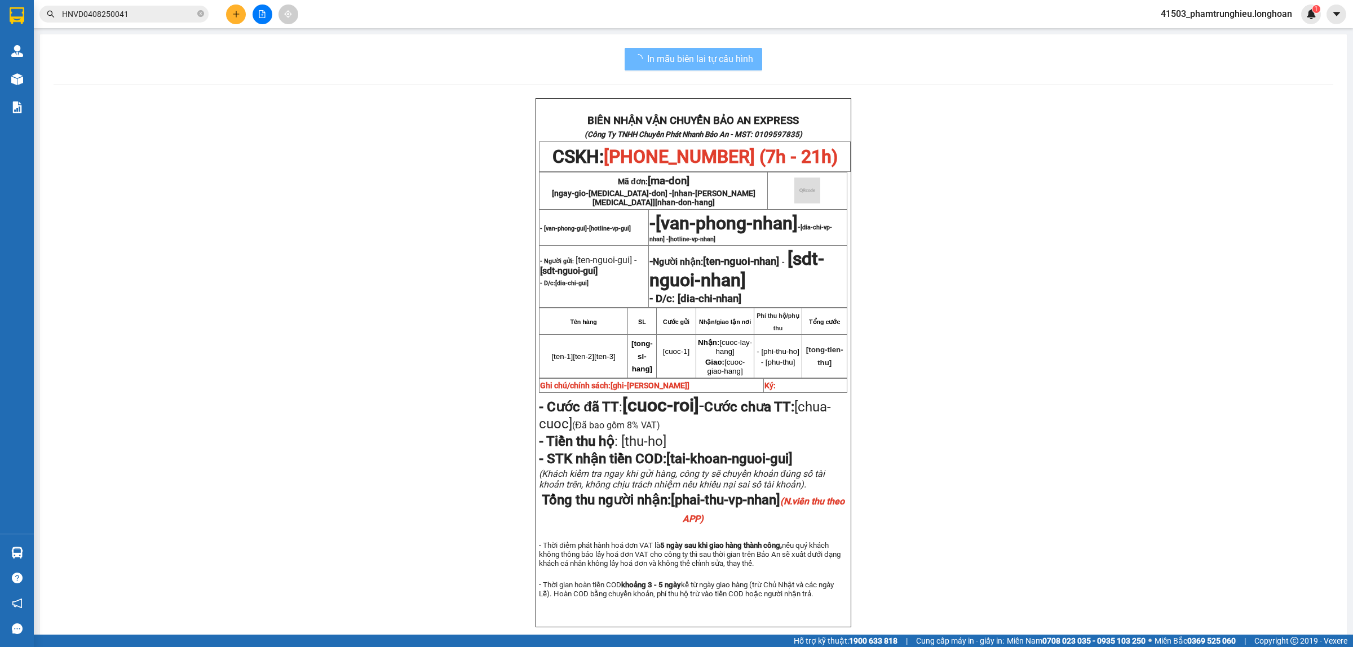
click at [147, 17] on input "HNVD0408250041" at bounding box center [128, 14] width 133 height 12
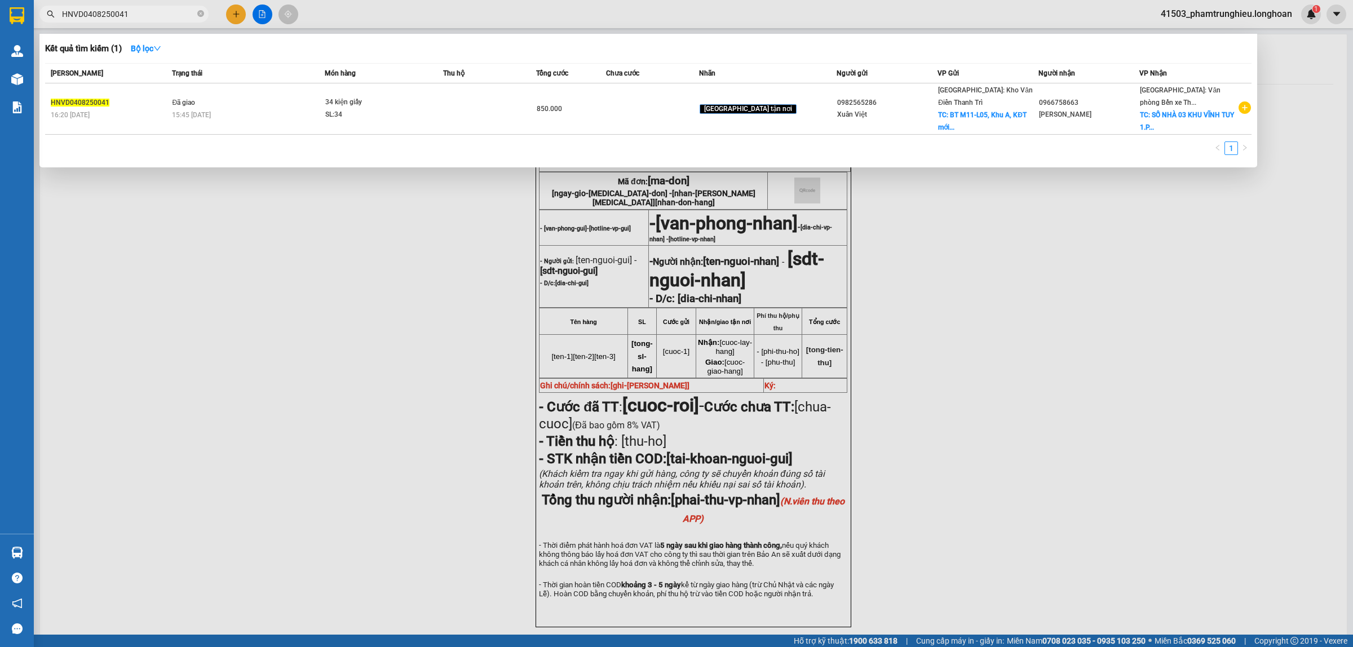
click at [147, 17] on input "HNVD0408250041" at bounding box center [128, 14] width 133 height 12
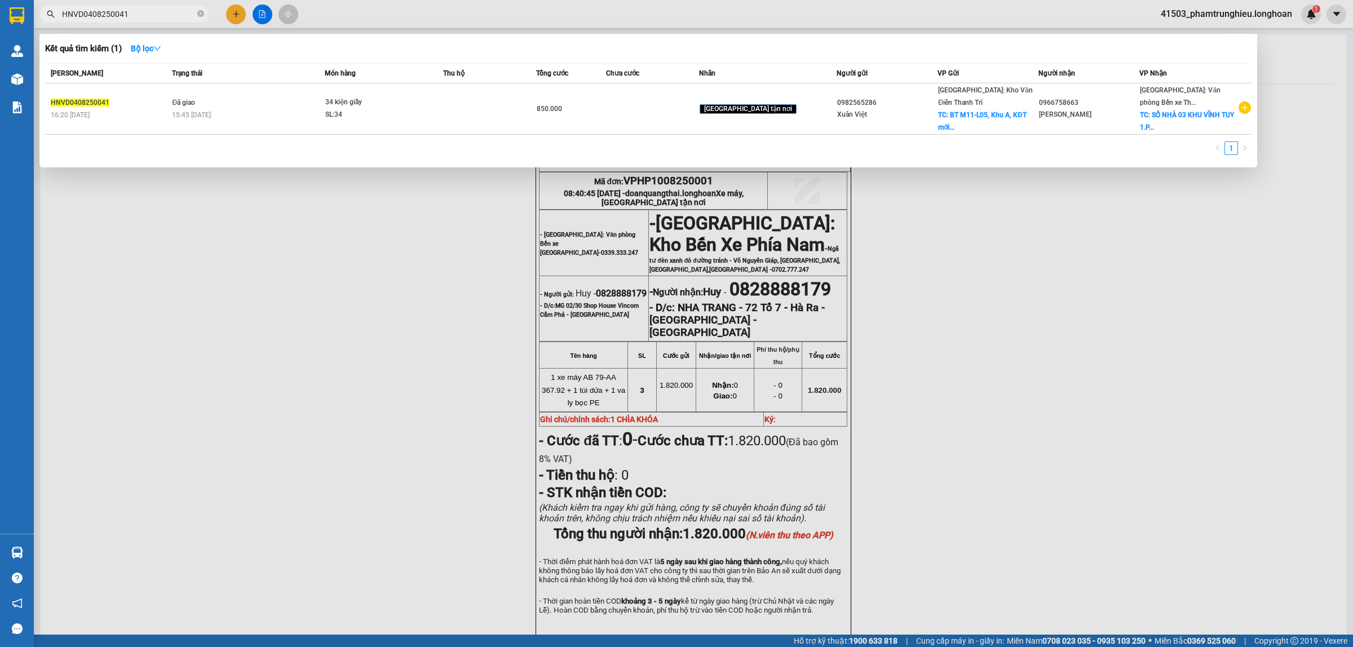
click at [142, 12] on input "HNVD0408250041" at bounding box center [128, 14] width 133 height 12
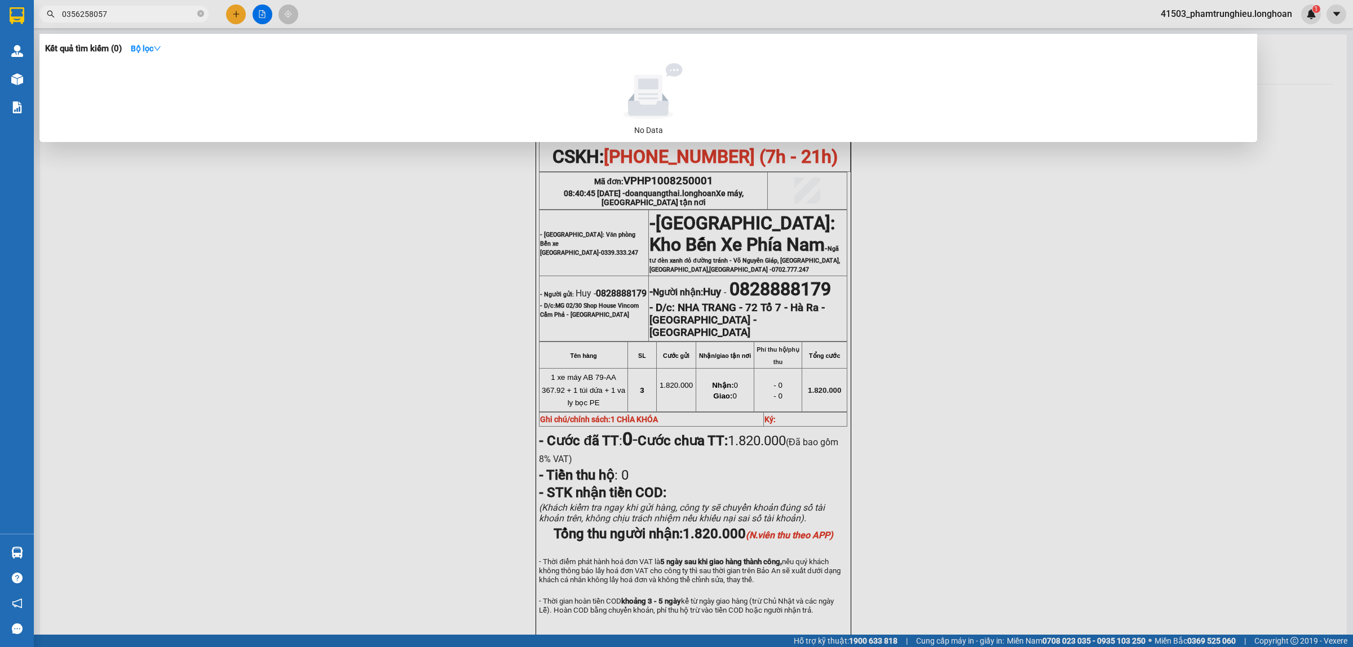
click at [128, 17] on input "0356258057" at bounding box center [128, 14] width 133 height 12
click at [154, 14] on input "0356258057" at bounding box center [128, 14] width 133 height 12
paste input "981143815"
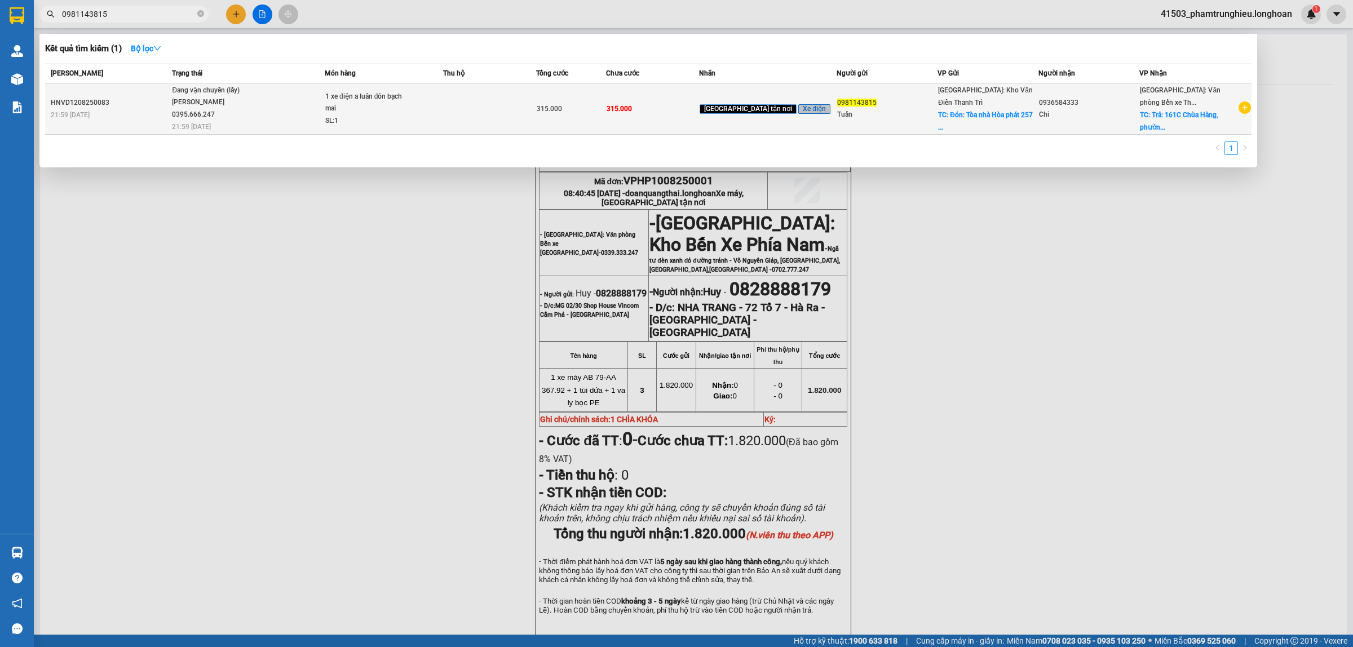
type input "0981143815"
click at [251, 110] on div "[PERSON_NAME] 0395.666.247" at bounding box center [214, 108] width 85 height 24
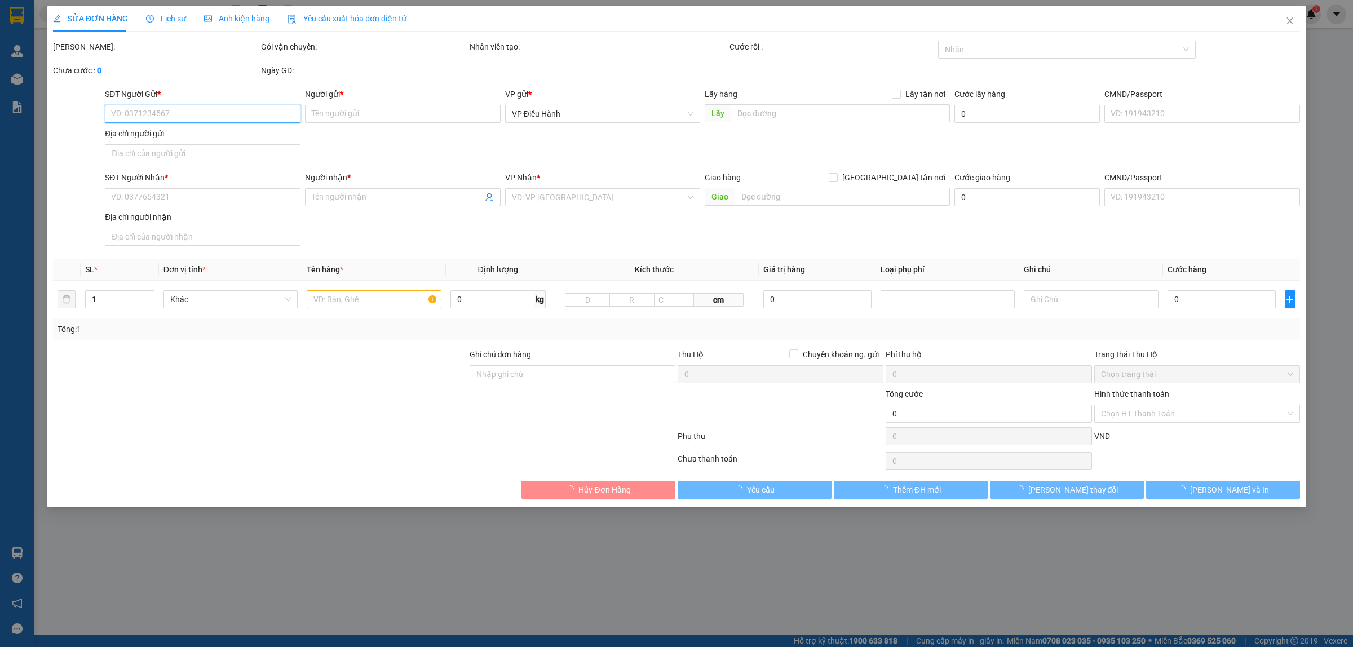
type input "0981143815"
type input "Tuấn"
checkbox input "true"
type input "Đón: Tòa nhà Hòa phát 257 giải phóng ,[GEOGRAPHIC_DATA], [GEOGRAPHIC_DATA]."
type input "0936584333"
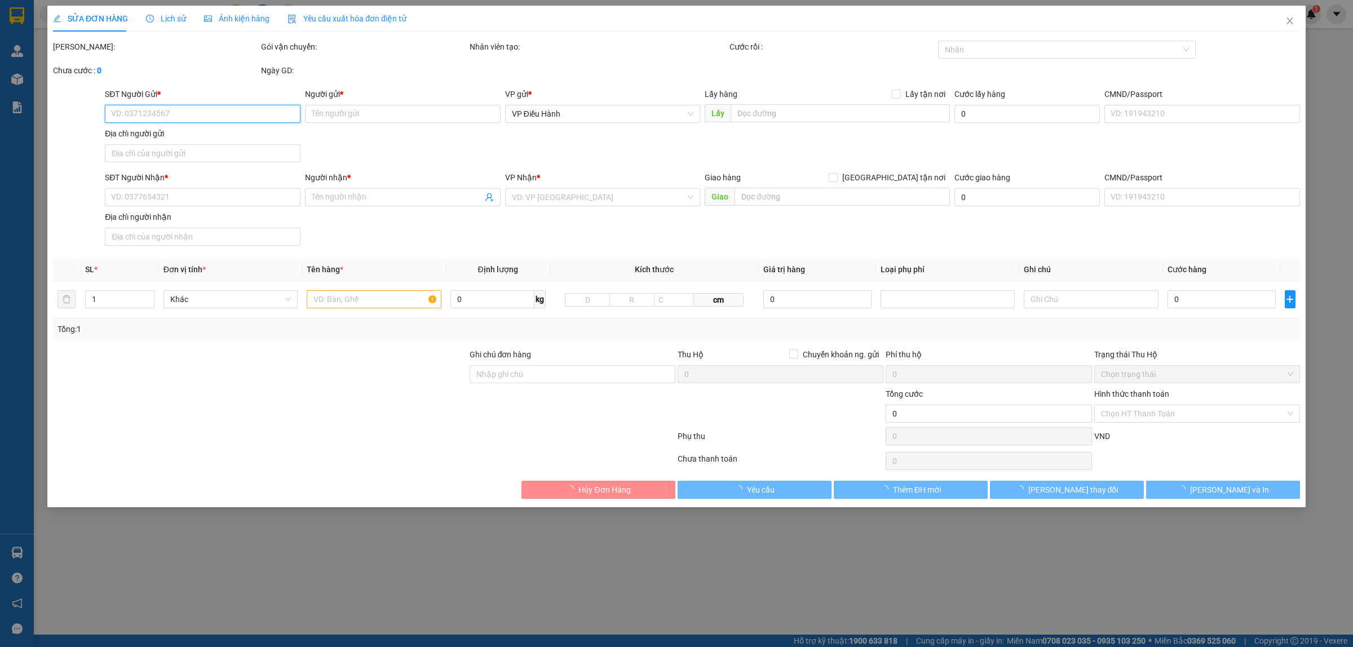
type input "Chi"
checkbox input "true"
type input "Trả: [STREET_ADDRESS]."
type input "315.000"
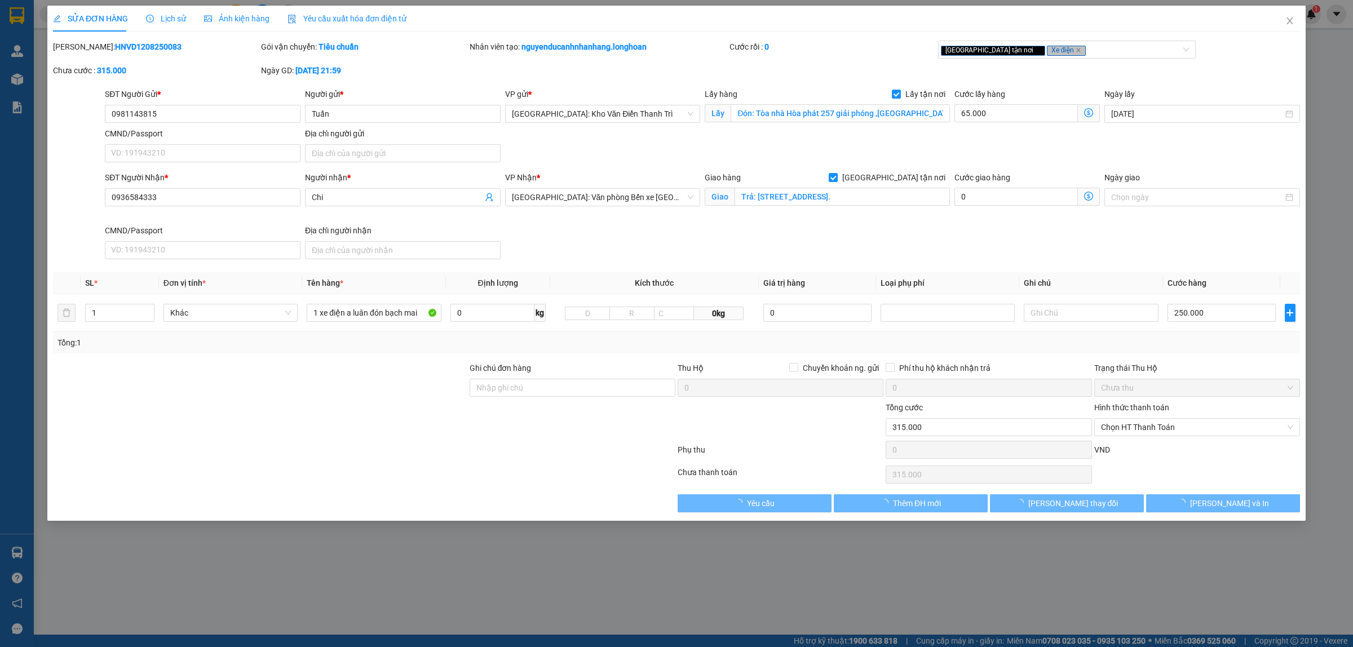
click at [161, 26] on div "Lịch sử" at bounding box center [166, 19] width 40 height 26
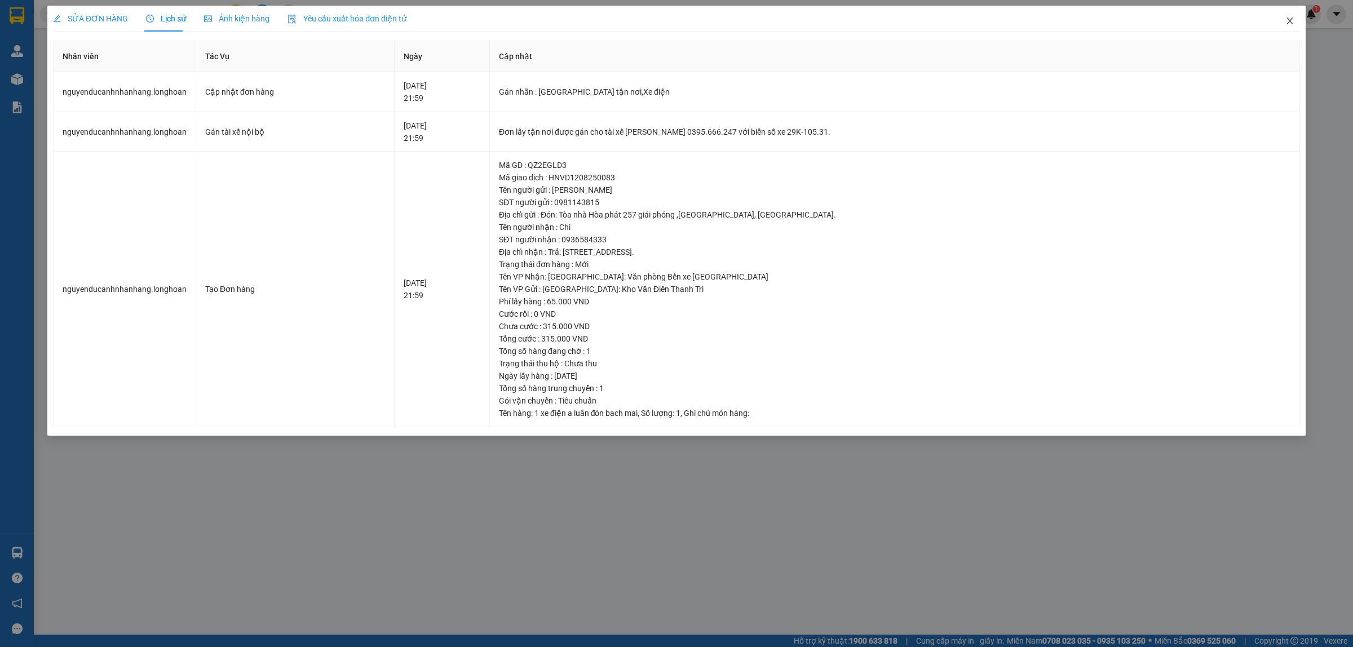
click at [1293, 24] on icon "close" at bounding box center [1290, 20] width 9 height 9
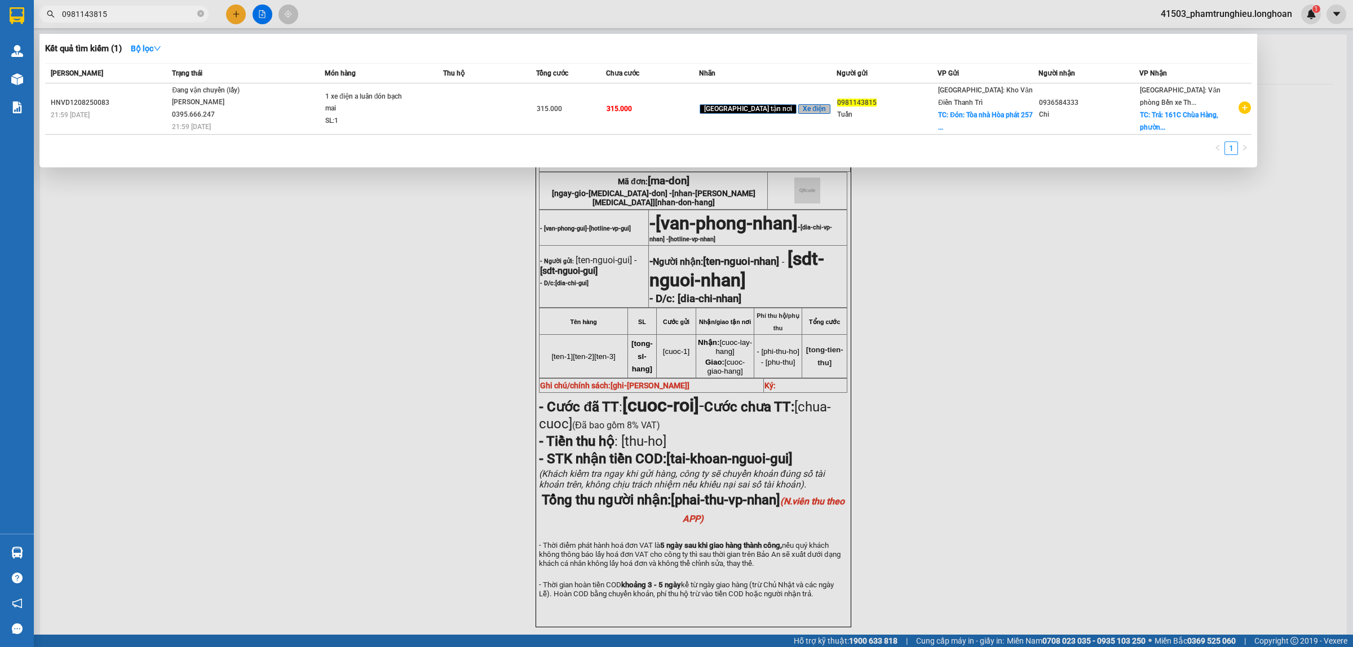
click at [149, 8] on input "0981143815" at bounding box center [128, 14] width 133 height 12
paste input "47897806"
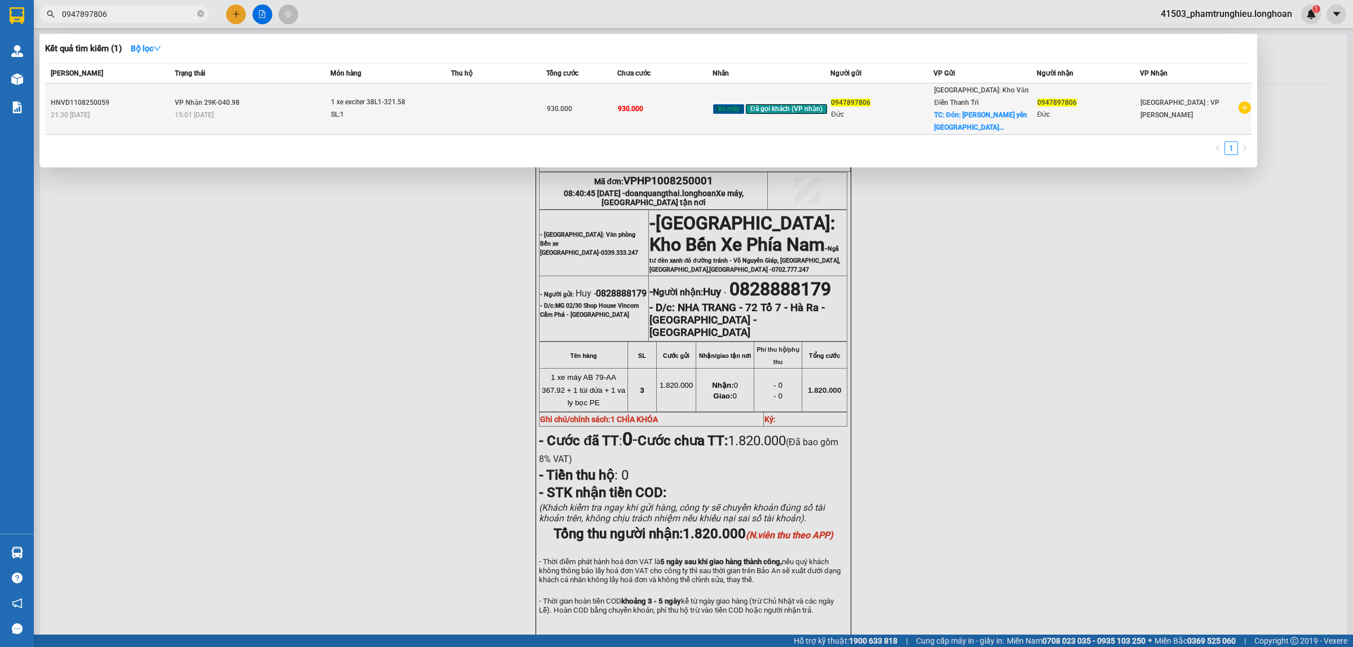
type input "0947897806"
click at [260, 109] on div "15:01 [DATE]" at bounding box center [252, 115] width 155 height 12
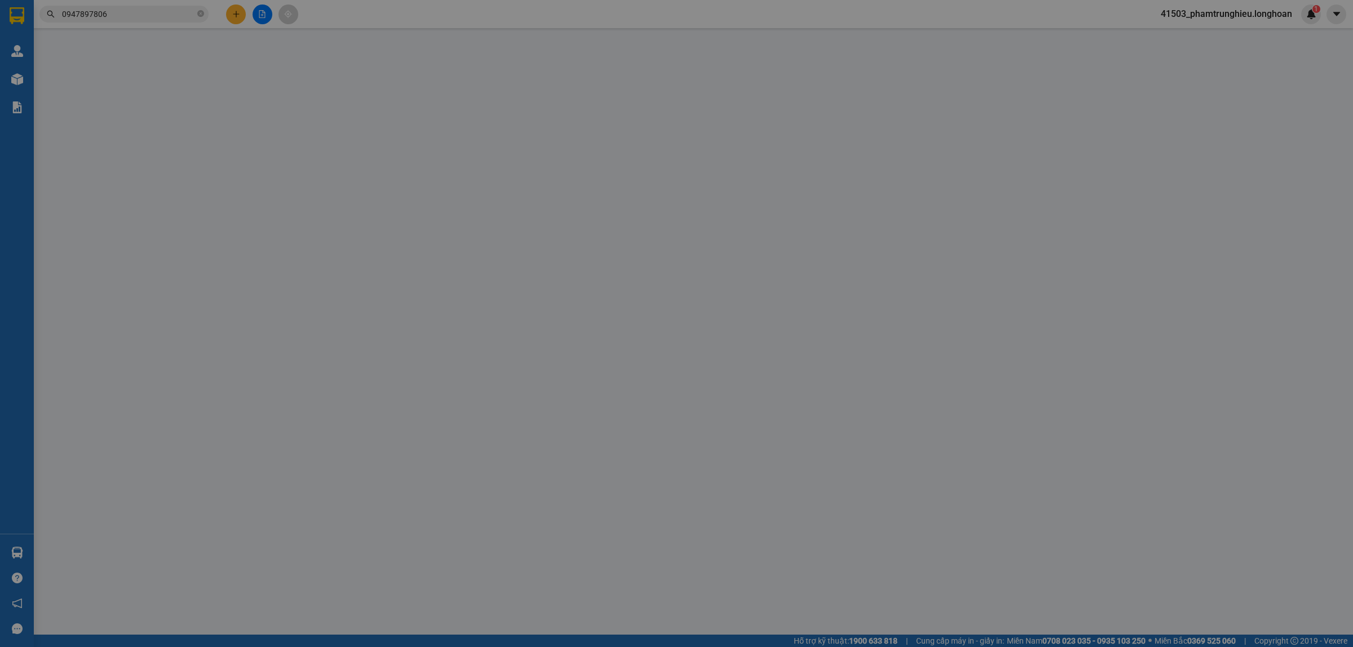
type input "0947897806"
type input "Đức"
checkbox input "true"
type input "Đón: Trần xá yên trung yên phong bn"
type input "0947897806"
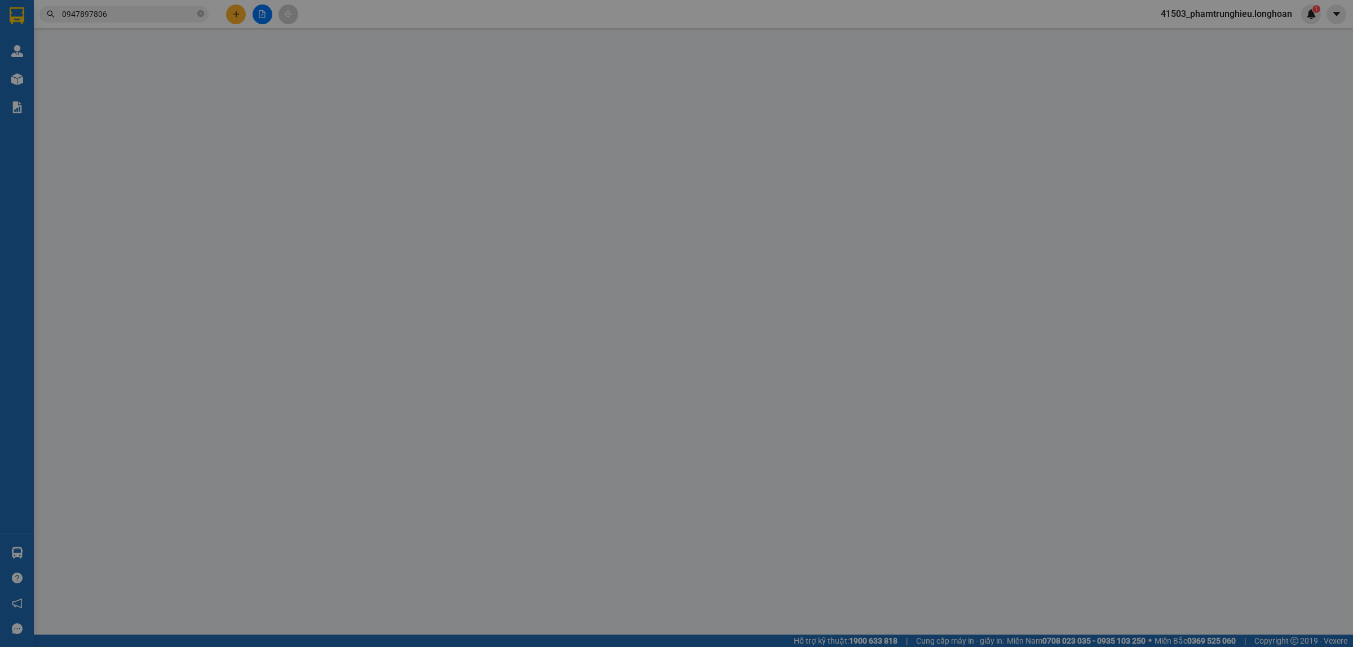
type input "Đức"
type input "1 chìa khoá, ko đăng ký xe"
type input "930.000"
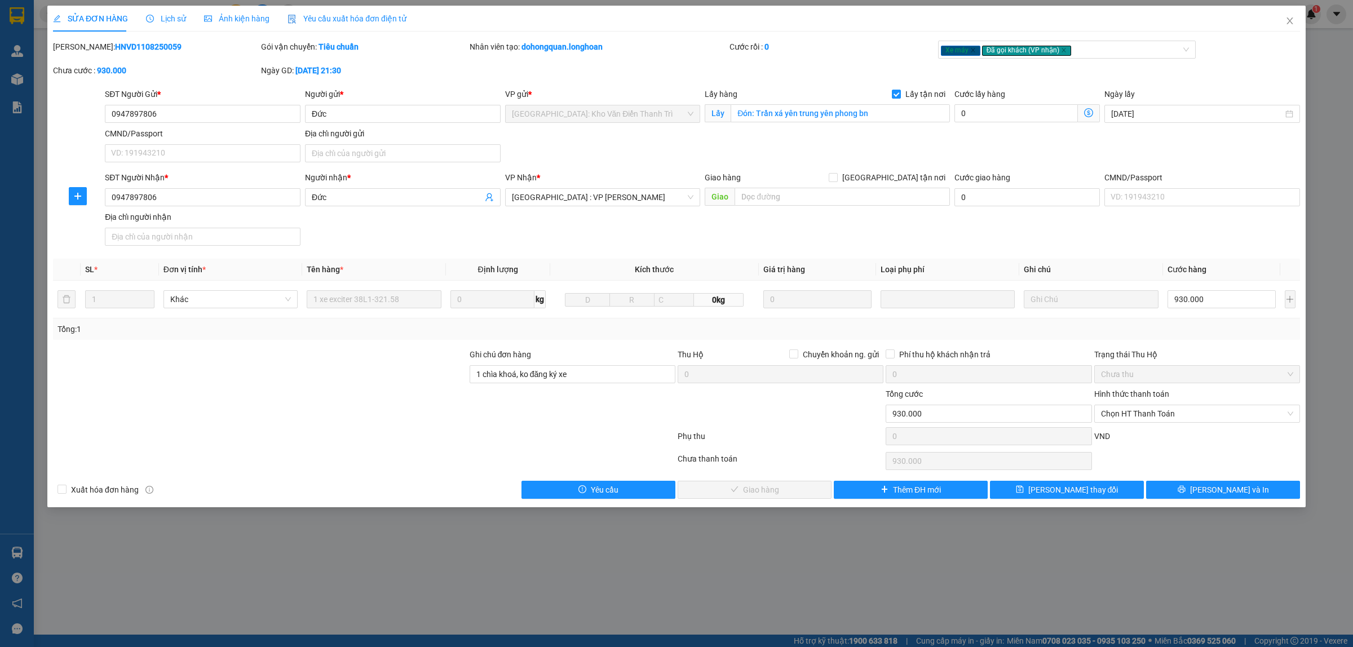
click at [168, 16] on span "Lịch sử" at bounding box center [166, 18] width 40 height 9
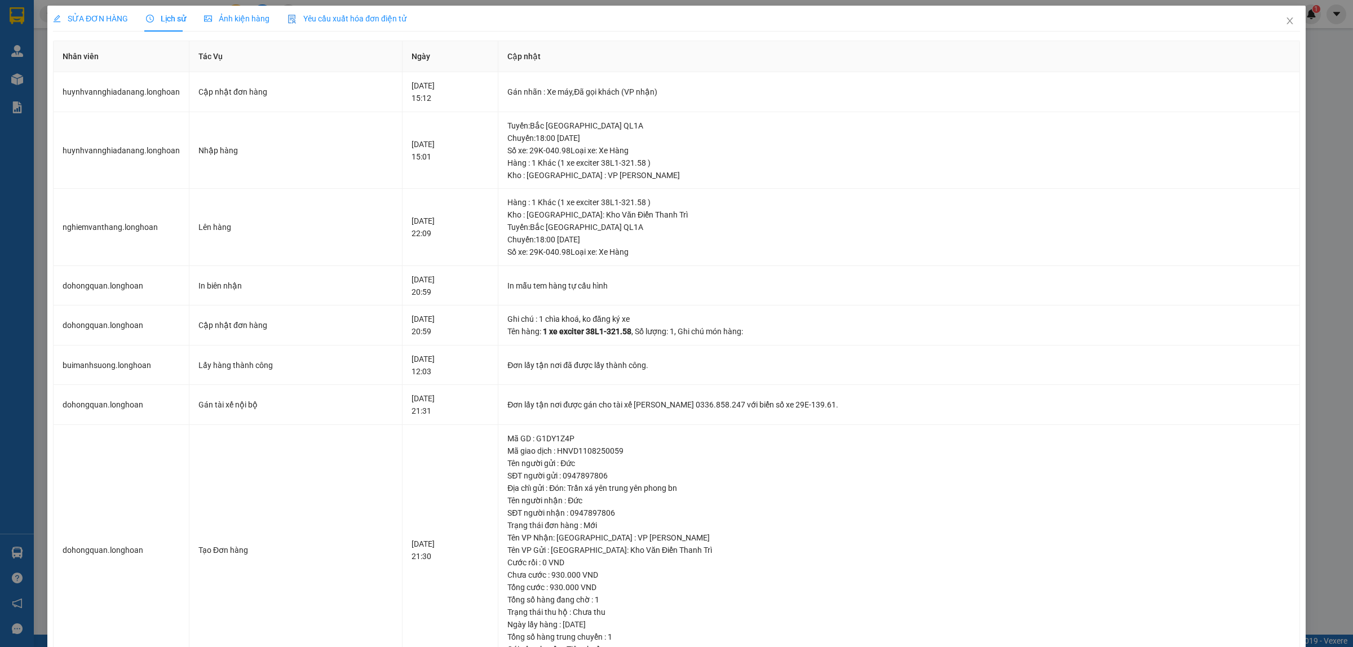
click at [100, 18] on span "SỬA ĐƠN HÀNG" at bounding box center [90, 18] width 75 height 9
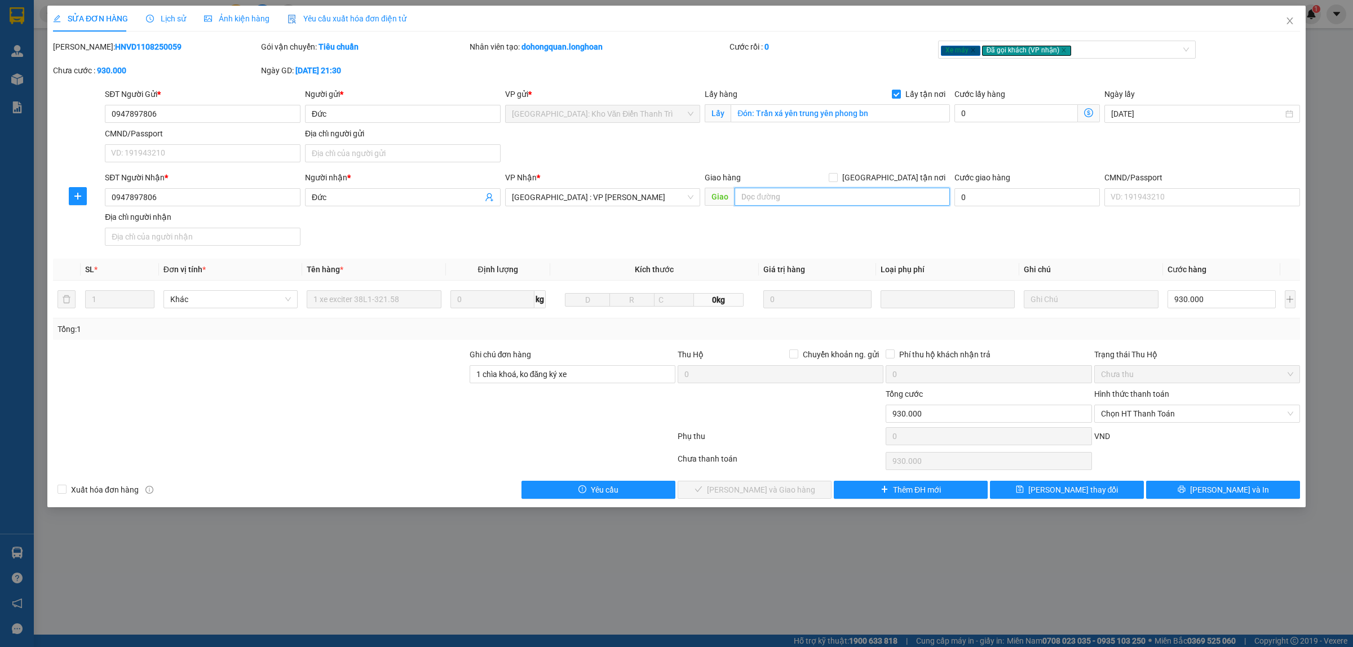
click at [849, 198] on input "text" at bounding box center [842, 197] width 215 height 18
paste input "12 châu thị vĩnh tế ,[GEOGRAPHIC_DATA]"
type input "12 châu thị vĩnh tế ,[GEOGRAPHIC_DATA]"
click at [911, 180] on span "[GEOGRAPHIC_DATA] tận nơi" at bounding box center [894, 177] width 112 height 12
click at [837, 180] on input "[GEOGRAPHIC_DATA] tận nơi" at bounding box center [833, 177] width 8 height 8
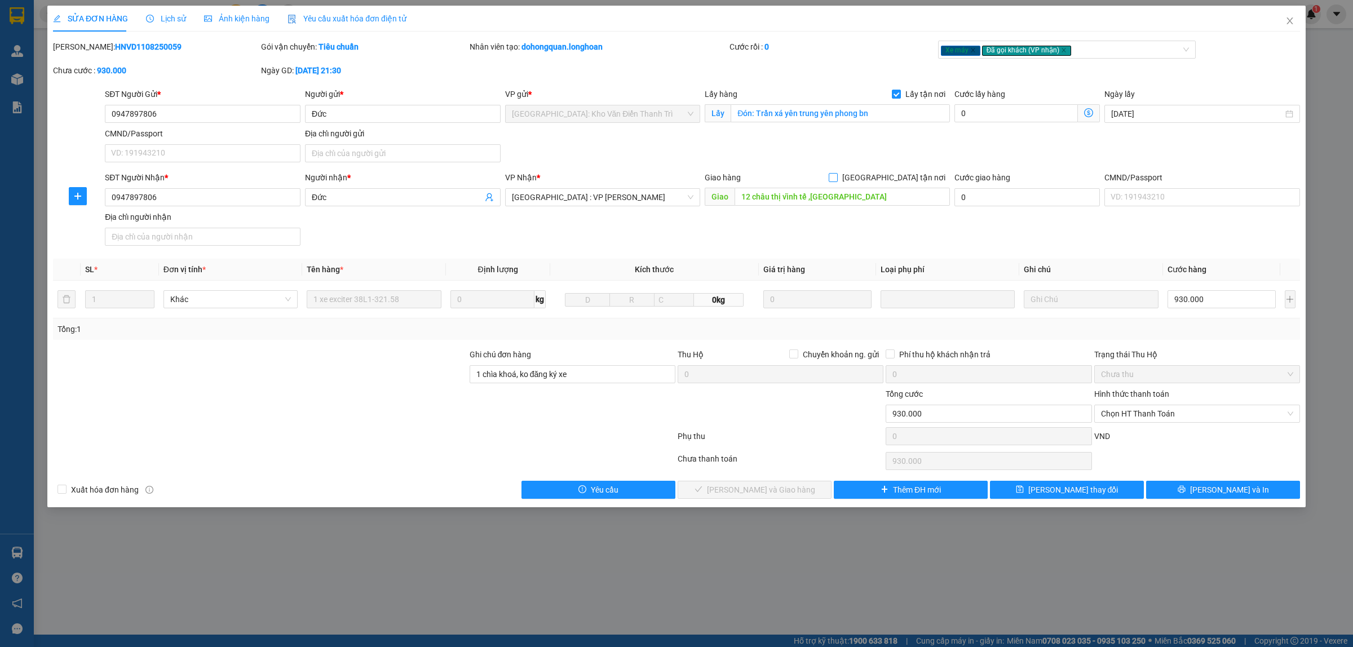
checkbox input "true"
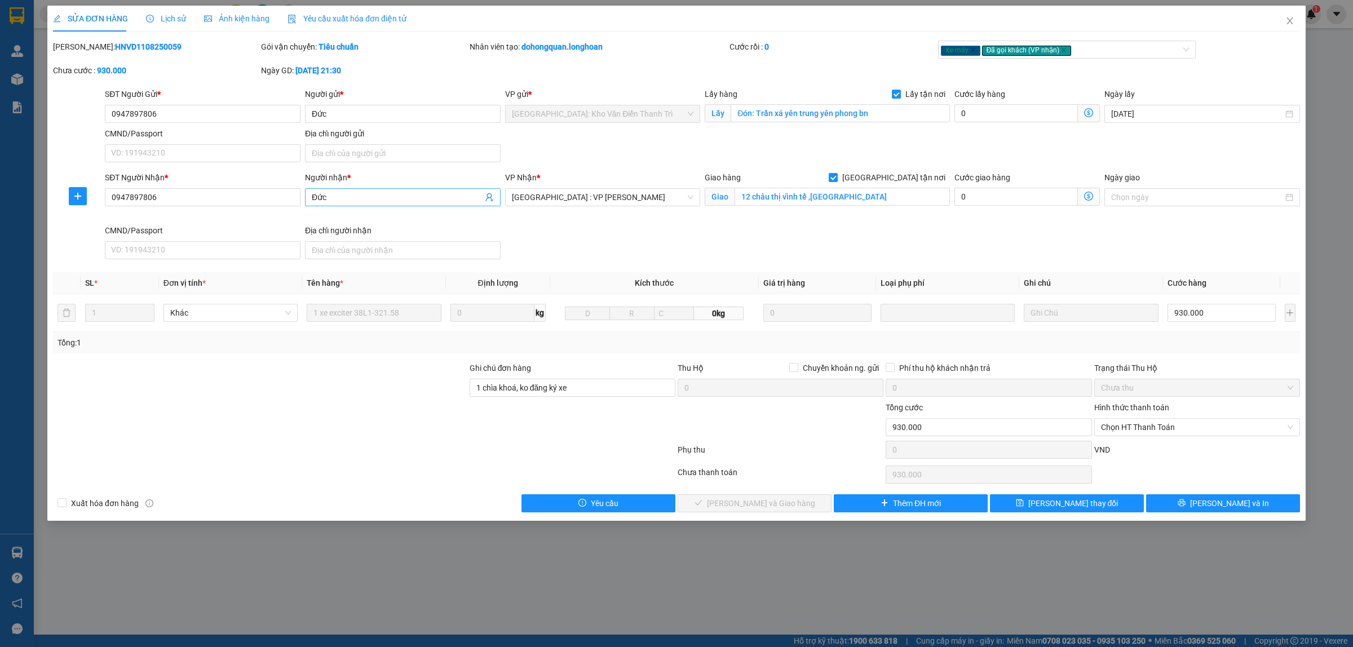
click at [376, 197] on input "Đức" at bounding box center [397, 197] width 171 height 12
click at [184, 198] on input "0947897806" at bounding box center [203, 197] width 196 height 18
paste input "396977235"
type input "0396977235"
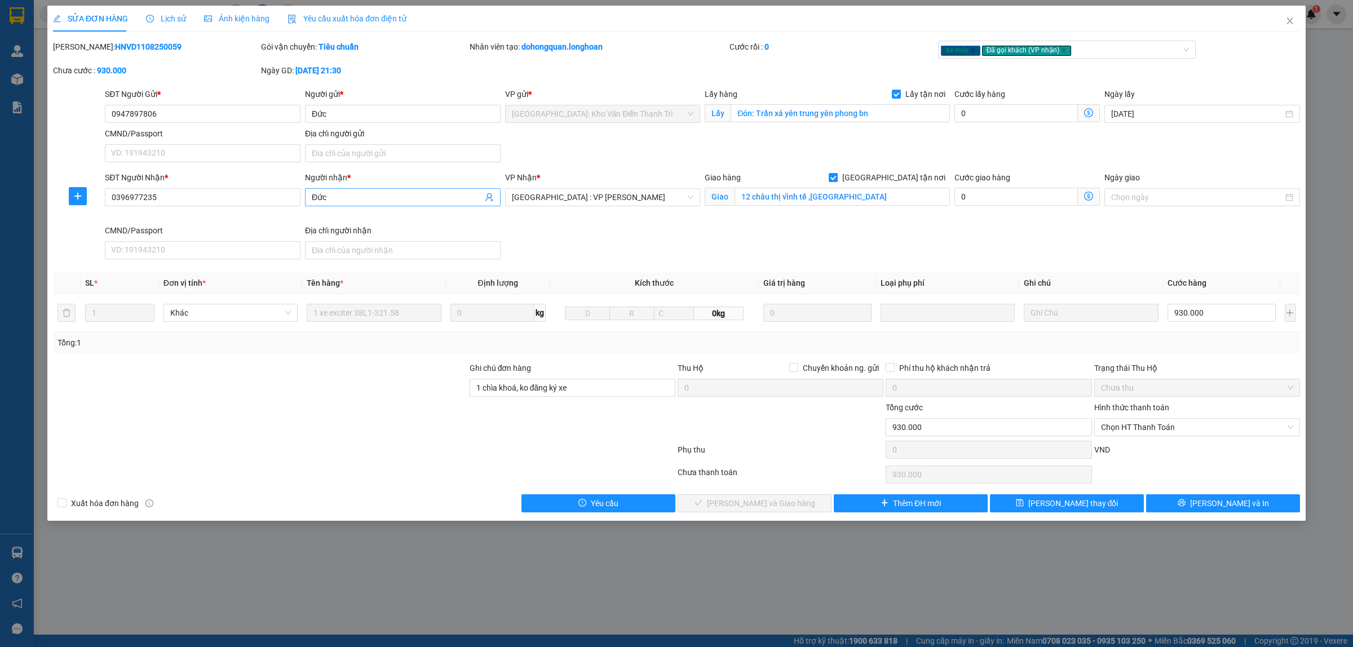
click at [364, 197] on input "Đức" at bounding box center [397, 197] width 171 height 12
type input "D"
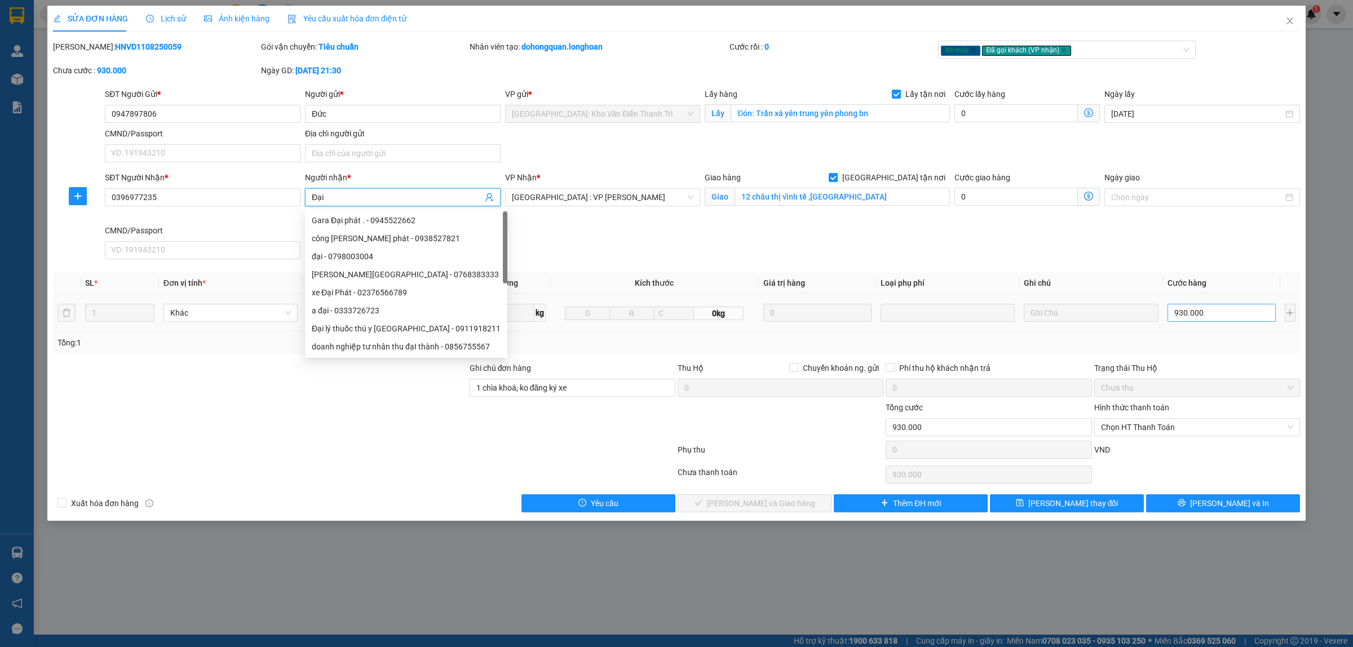
type input "Đại"
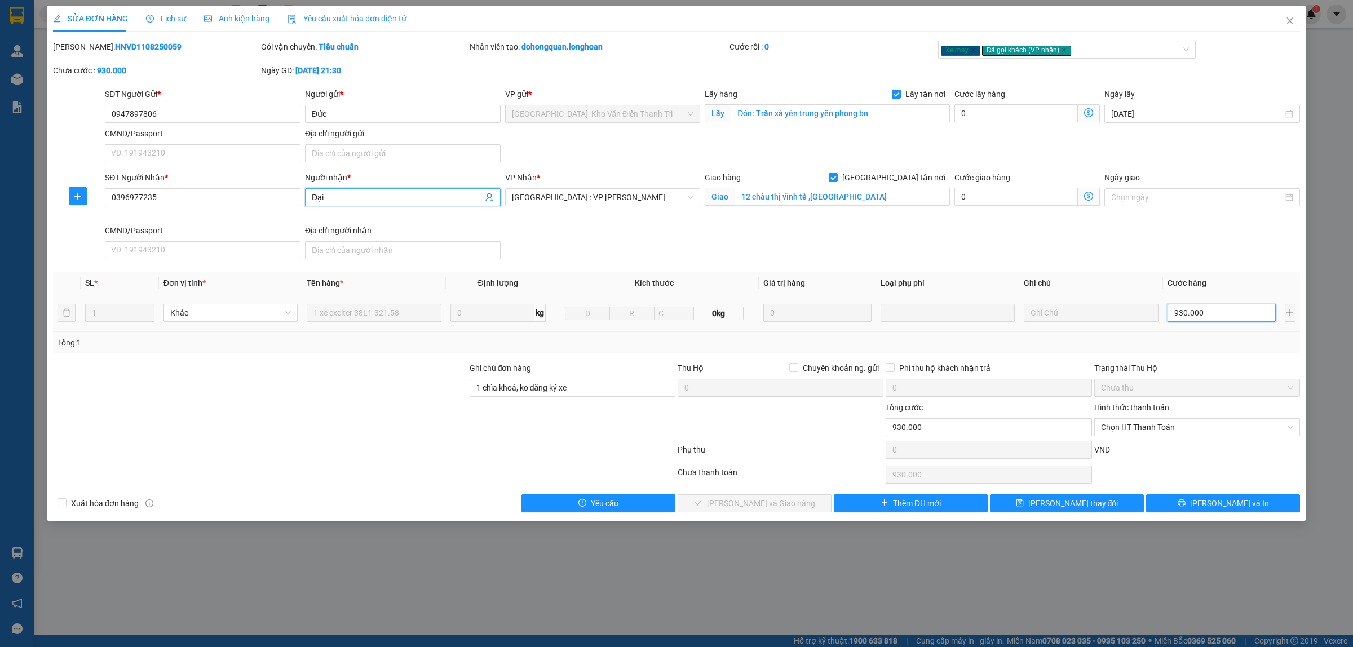
click at [1227, 316] on input "930.000" at bounding box center [1222, 313] width 108 height 18
type input "1"
type input "11"
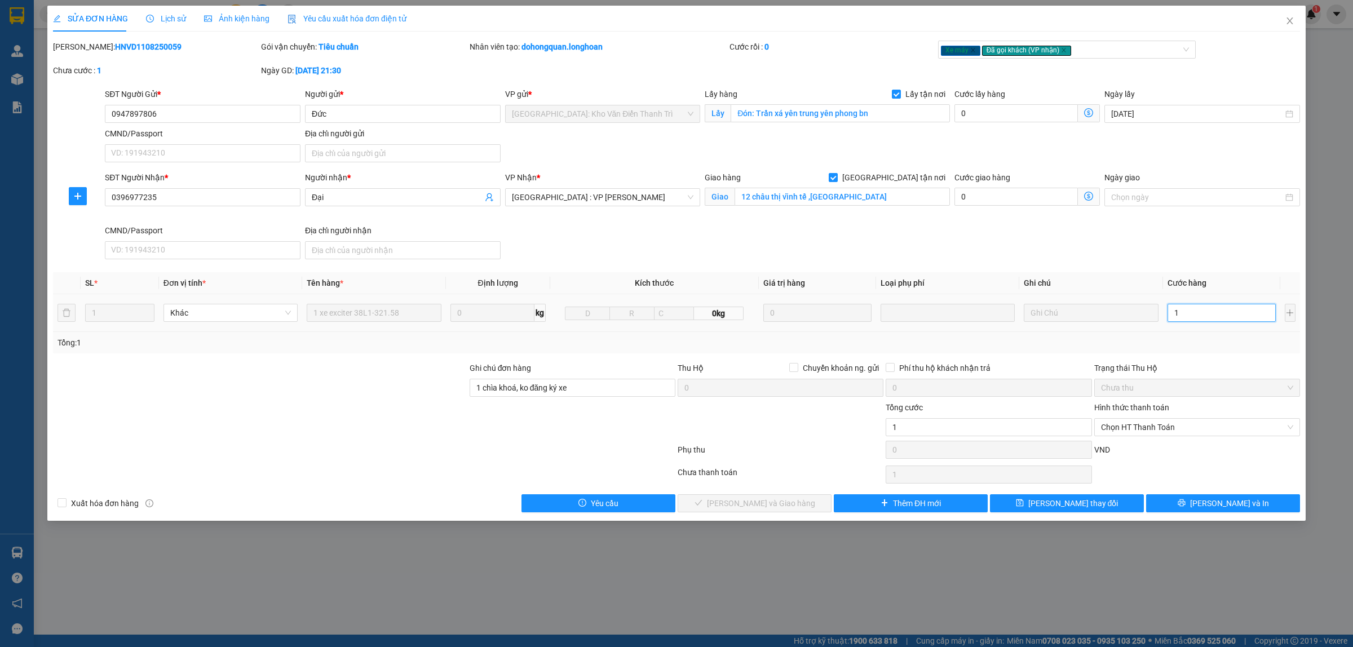
type input "11"
type input "113"
type input "1.130"
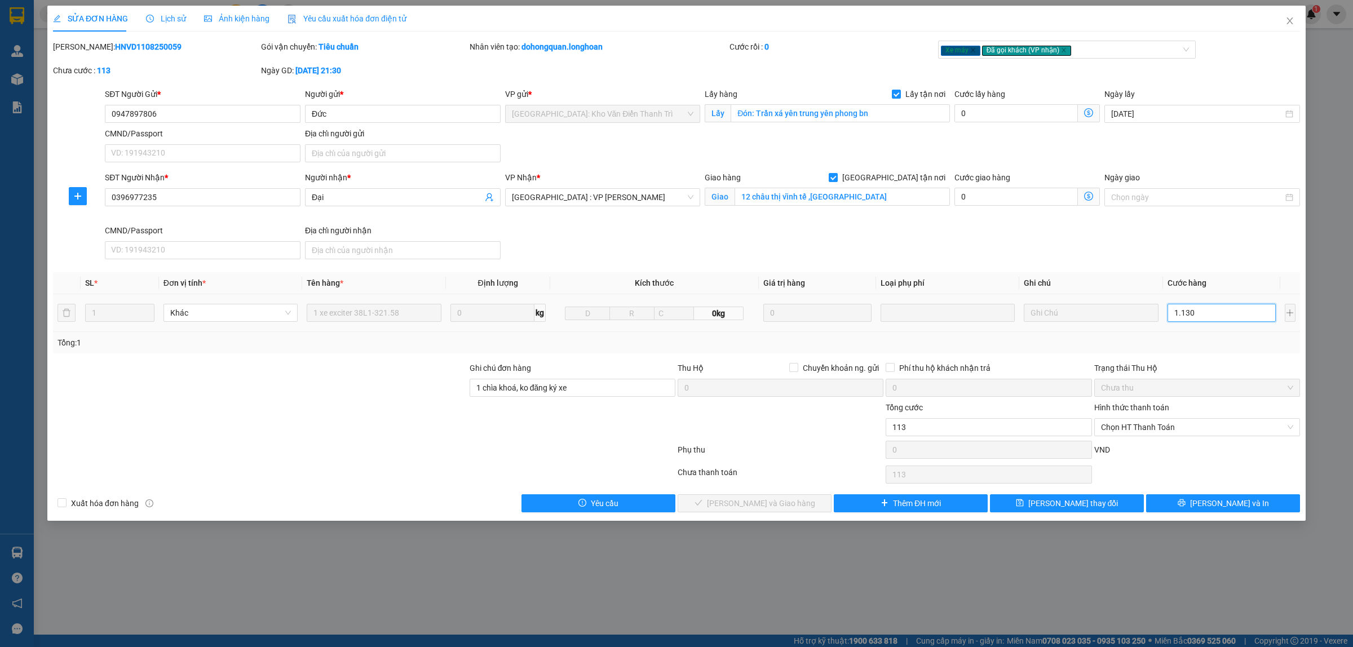
type input "1.130"
type input "11.300"
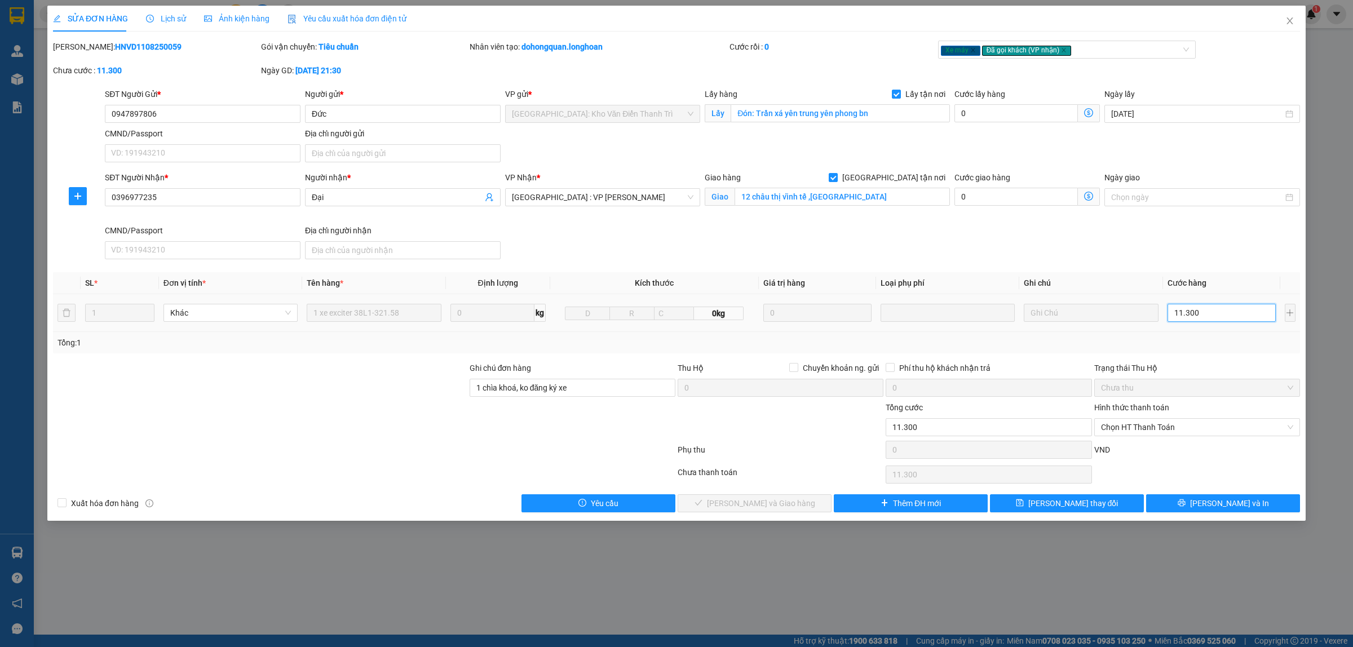
type input "113.000"
type input "1.130.000"
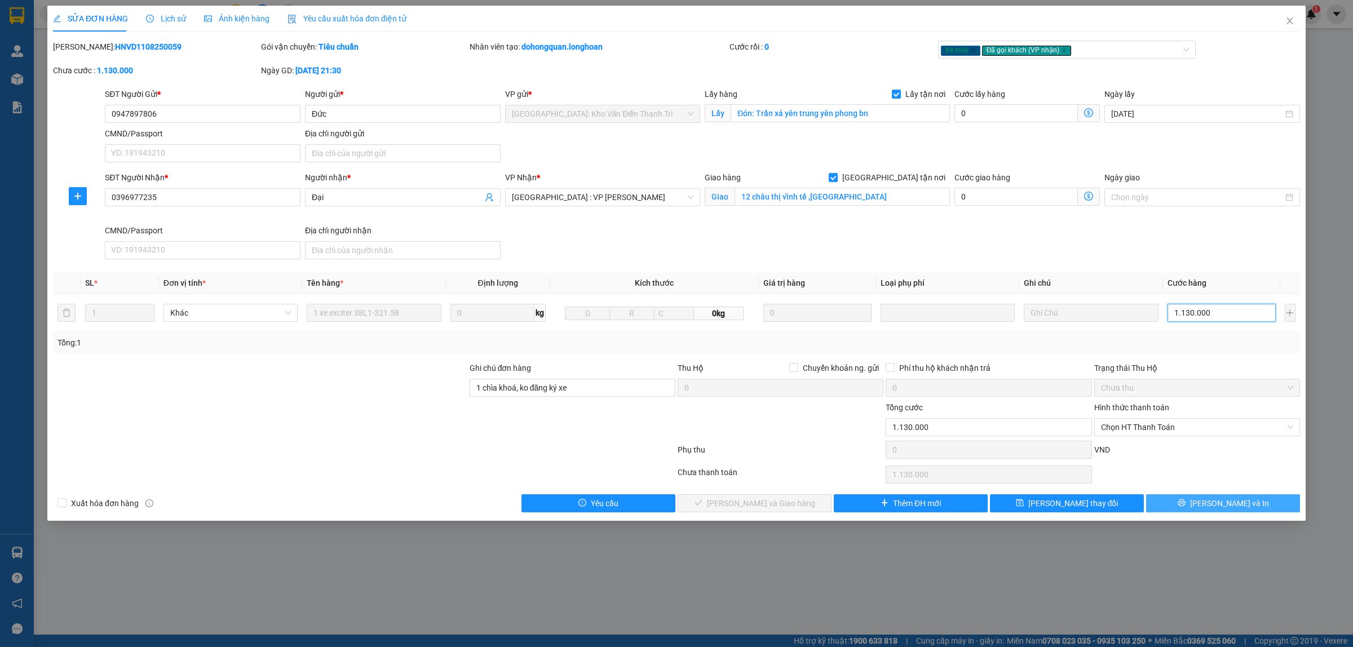
type input "1.130.000"
click at [1199, 501] on button "[PERSON_NAME] và In" at bounding box center [1223, 503] width 154 height 18
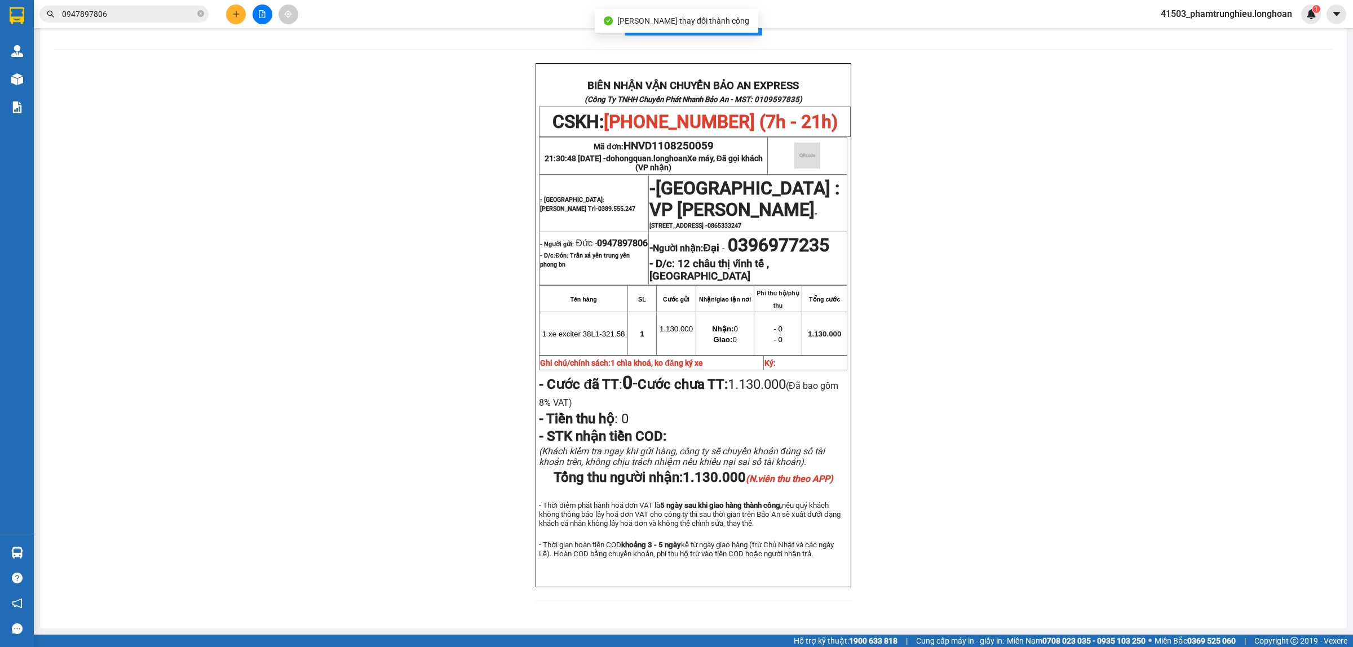
scroll to position [70, 0]
